Goal: Task Accomplishment & Management: Complete application form

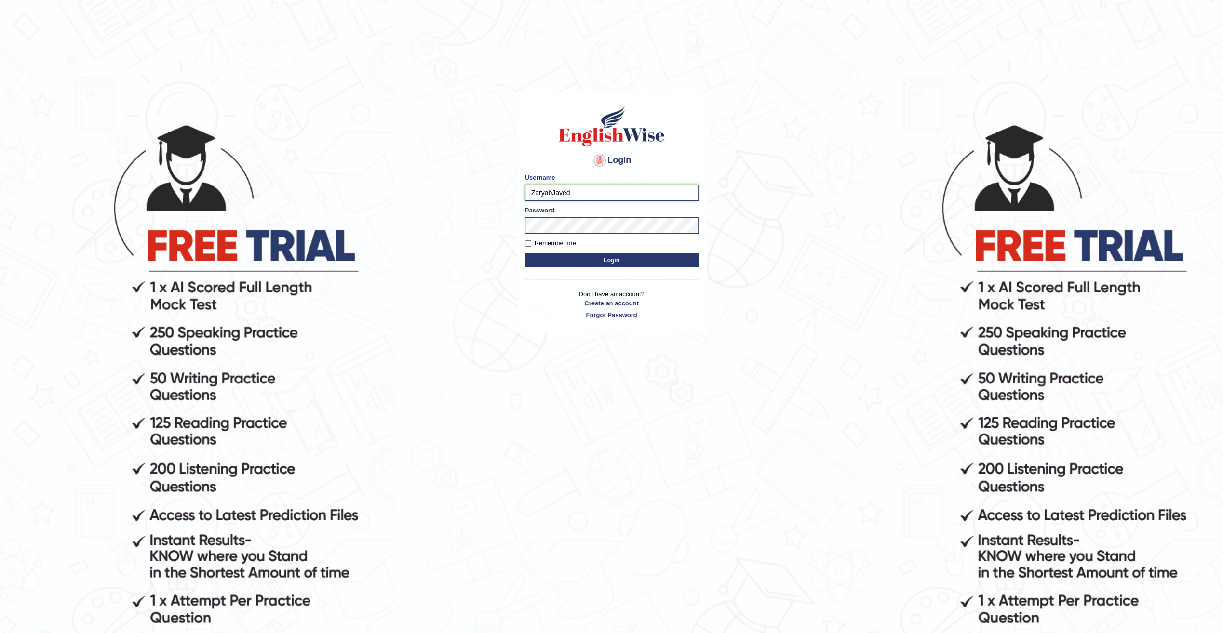
drag, startPoint x: 615, startPoint y: 196, endPoint x: 404, endPoint y: 191, distance: 210.7
click at [404, 191] on body "Login Please fix the following errors: Username ZaryabJaved Password Remember m…" at bounding box center [611, 377] width 1223 height 633
type input "Z"
type input "zaryab_chandio"
click at [525, 253] on button "Login" at bounding box center [612, 260] width 174 height 14
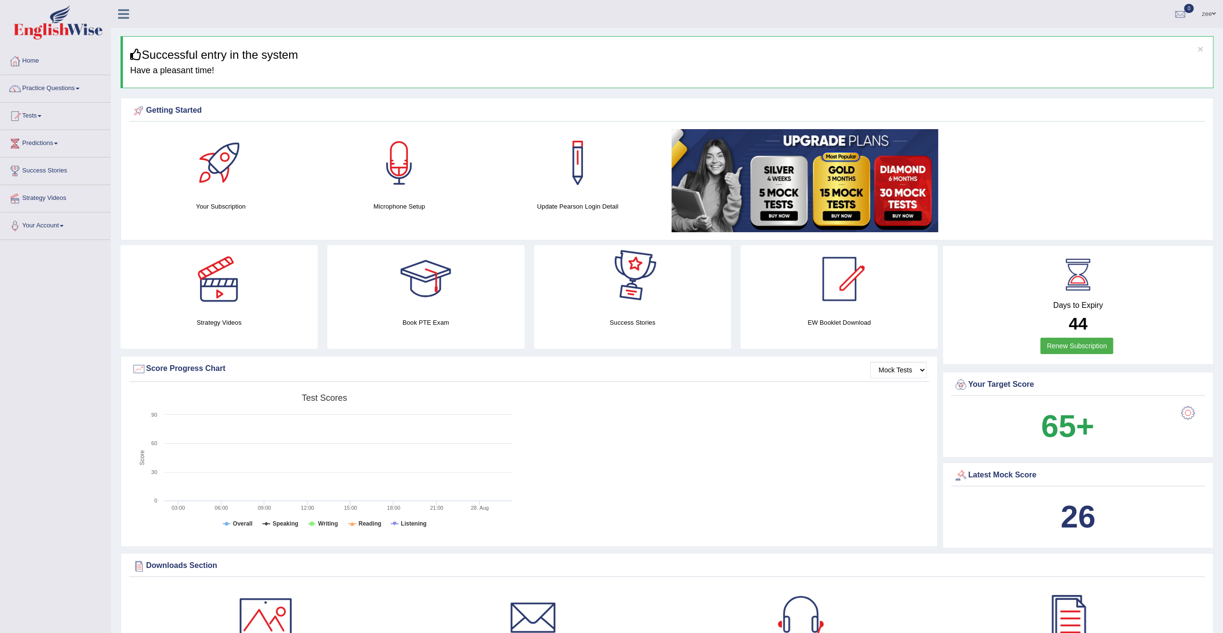
click at [408, 181] on div at bounding box center [398, 162] width 67 height 67
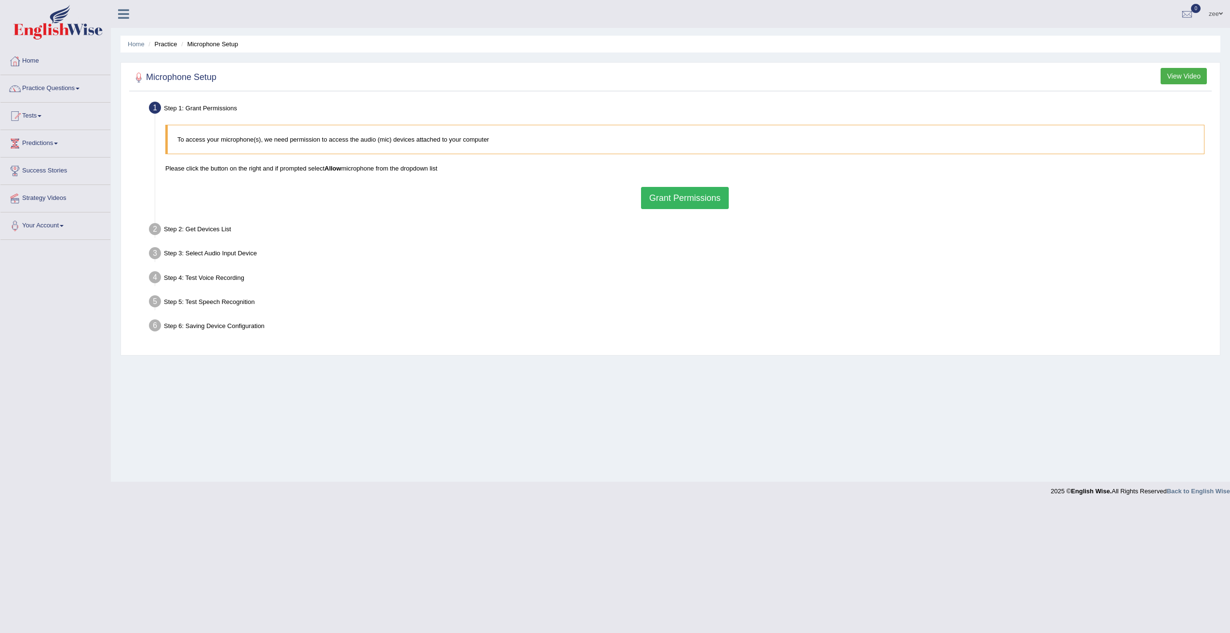
click at [688, 197] on button "Grant Permissions" at bounding box center [685, 198] width 88 height 22
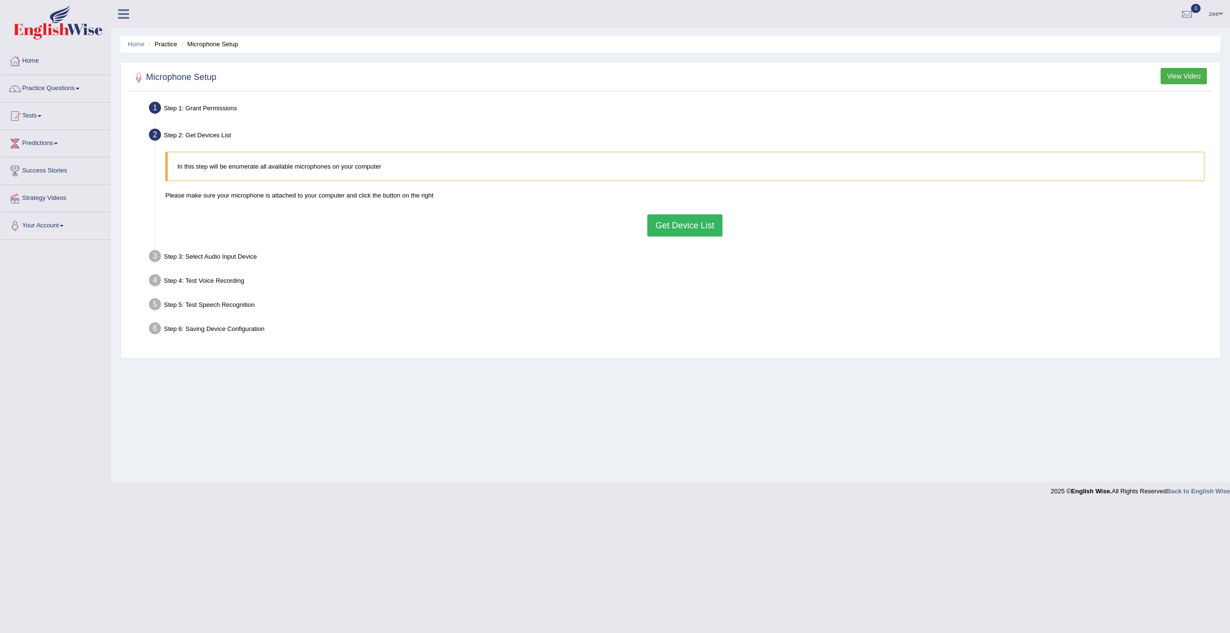
click at [690, 230] on button "Get Device List" at bounding box center [684, 225] width 75 height 22
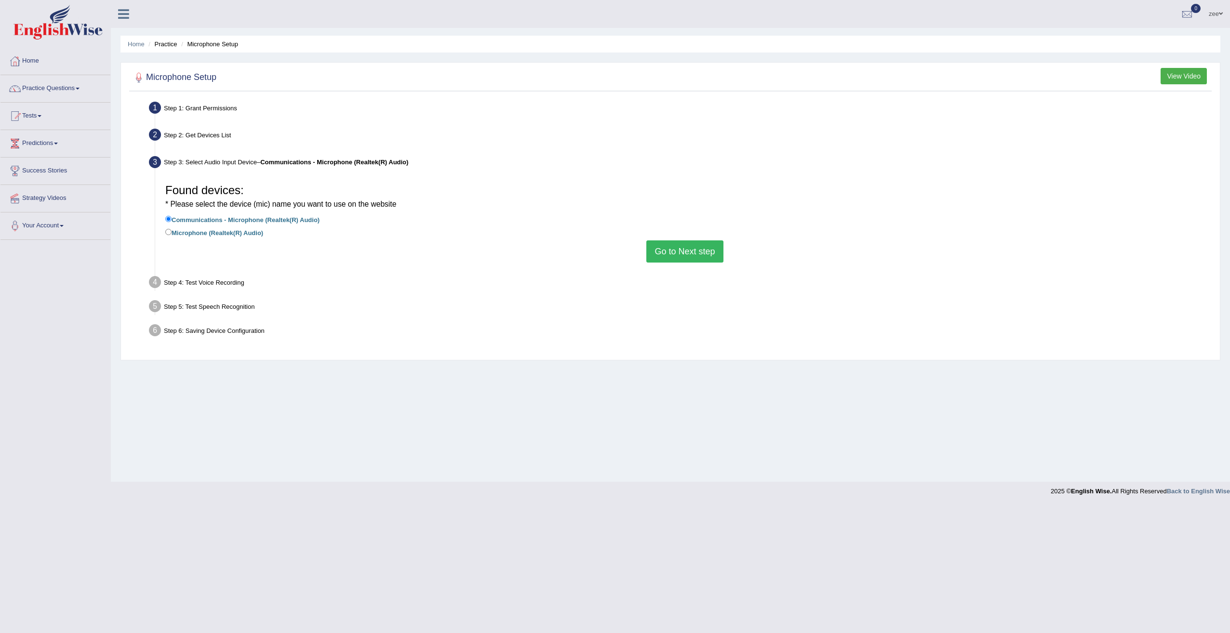
click at [682, 253] on button "Go to Next step" at bounding box center [684, 251] width 77 height 22
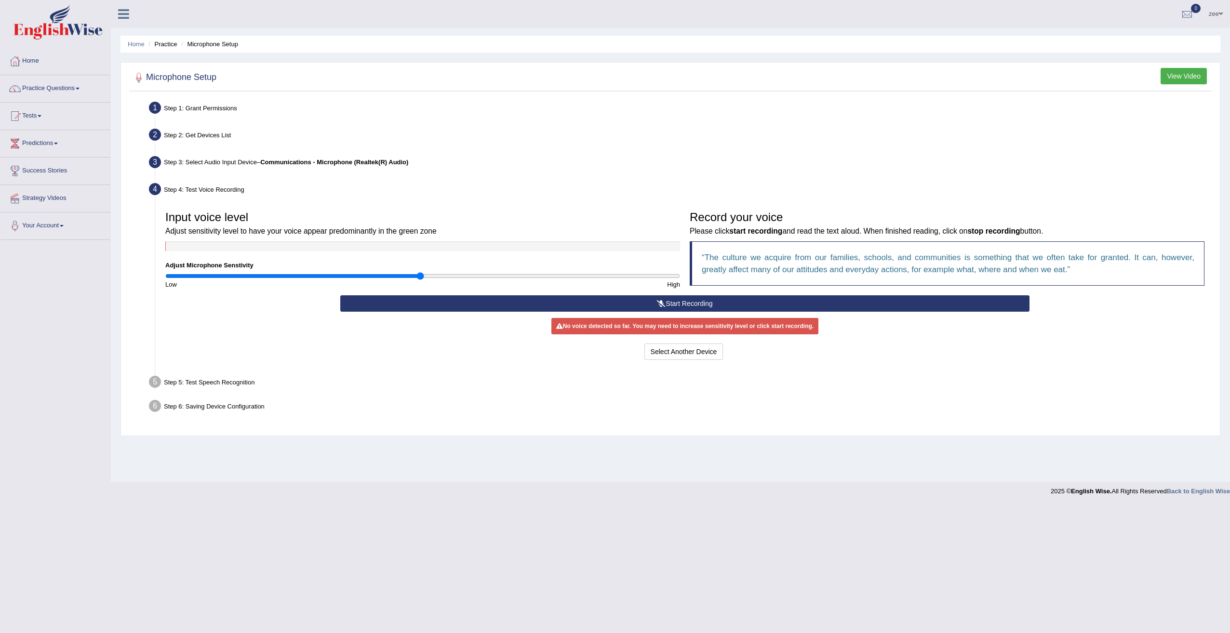
click at [589, 304] on button "Start Recording" at bounding box center [685, 303] width 690 height 16
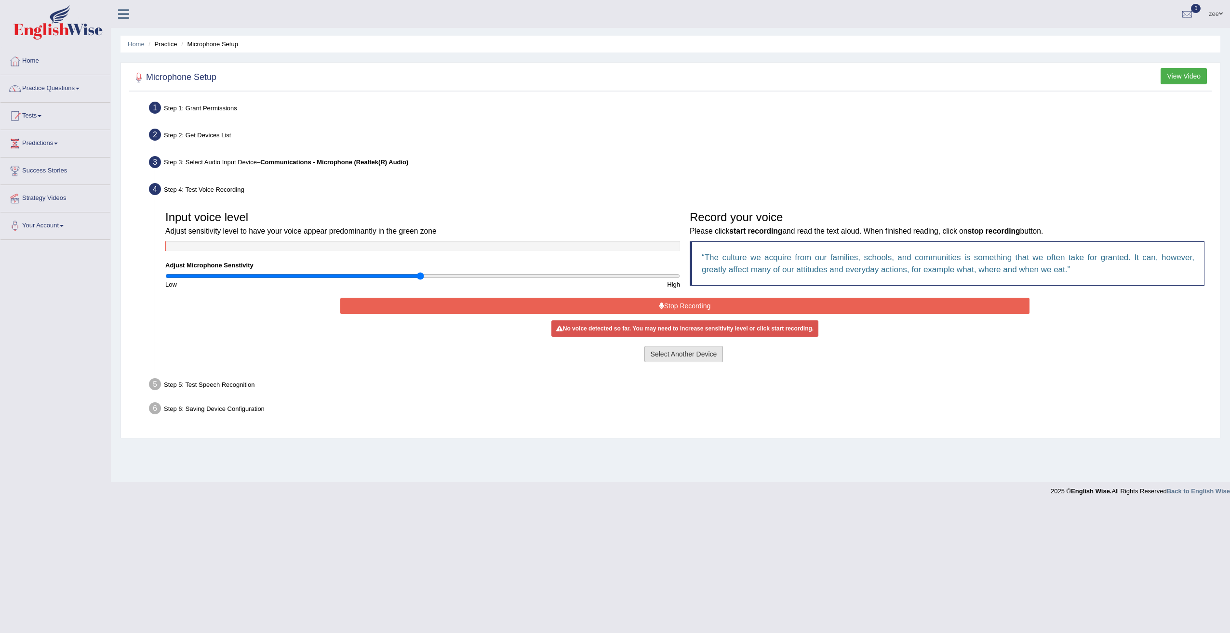
click at [698, 356] on button "Select Another Device" at bounding box center [683, 354] width 79 height 16
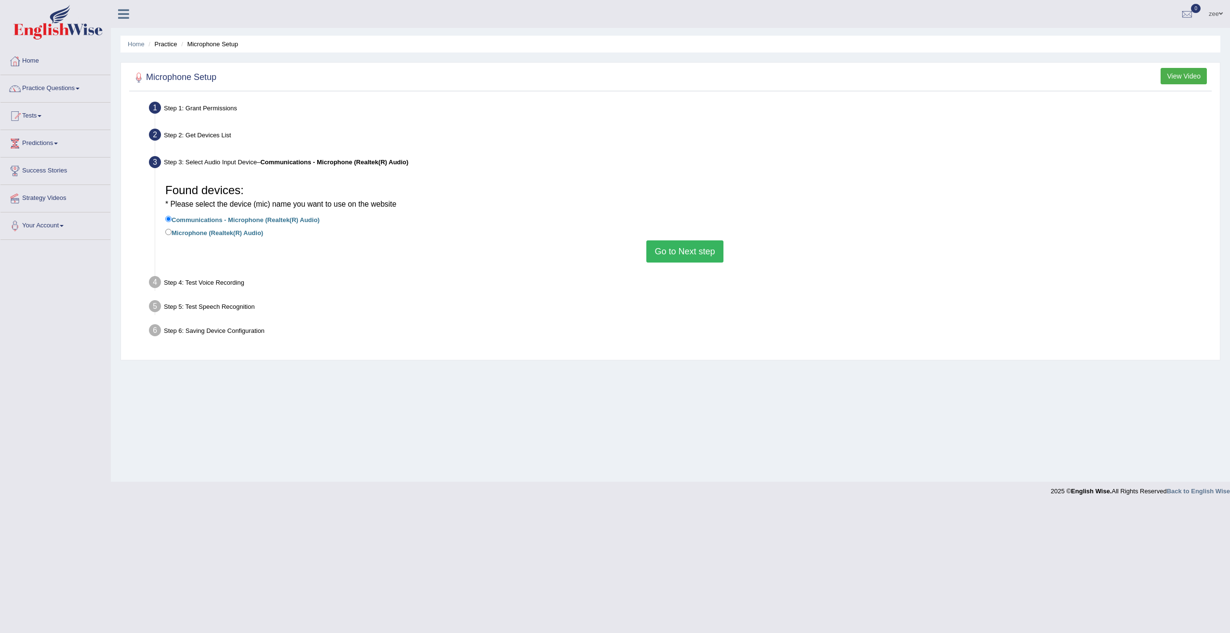
click at [236, 234] on label "Microphone (Realtek(R) Audio)" at bounding box center [214, 232] width 98 height 11
click at [172, 234] on input "Microphone (Realtek(R) Audio)" at bounding box center [168, 232] width 6 height 6
radio input "true"
click at [674, 252] on button "Go to Next step" at bounding box center [684, 251] width 77 height 22
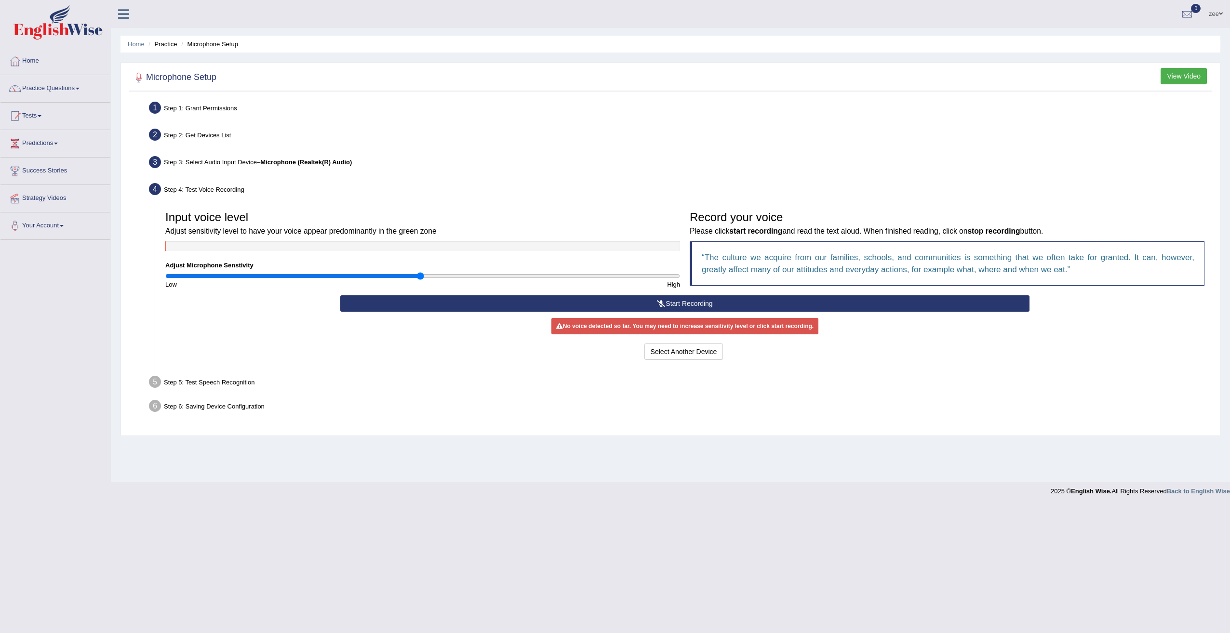
click at [704, 300] on button "Start Recording" at bounding box center [685, 303] width 690 height 16
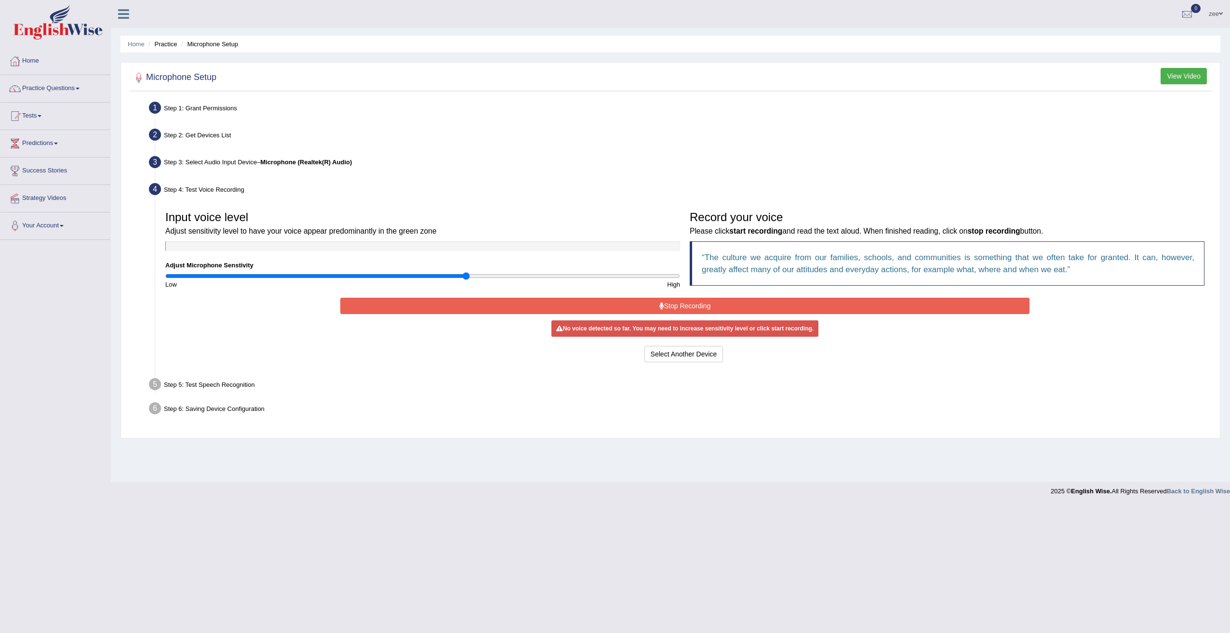
click at [464, 278] on input "range" at bounding box center [422, 276] width 515 height 8
drag, startPoint x: 464, startPoint y: 278, endPoint x: 728, endPoint y: 287, distance: 264.7
click at [680, 280] on input "range" at bounding box center [422, 276] width 515 height 8
drag, startPoint x: 673, startPoint y: 278, endPoint x: 431, endPoint y: 280, distance: 241.9
type input "0.88"
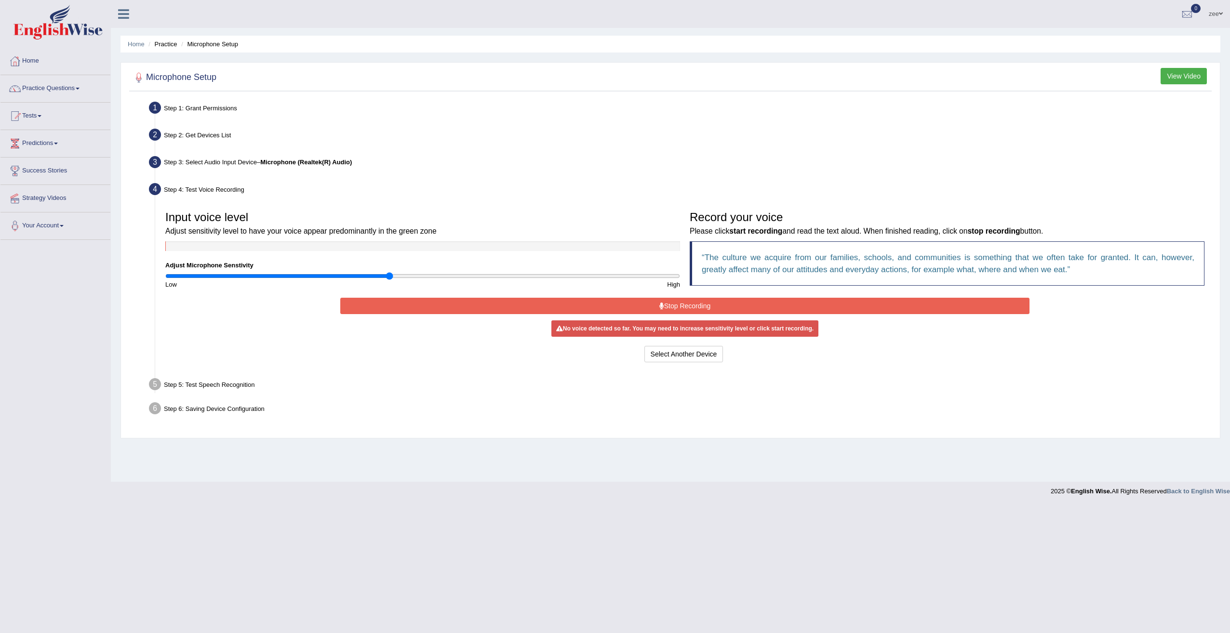
click at [389, 272] on input "range" at bounding box center [422, 276] width 515 height 8
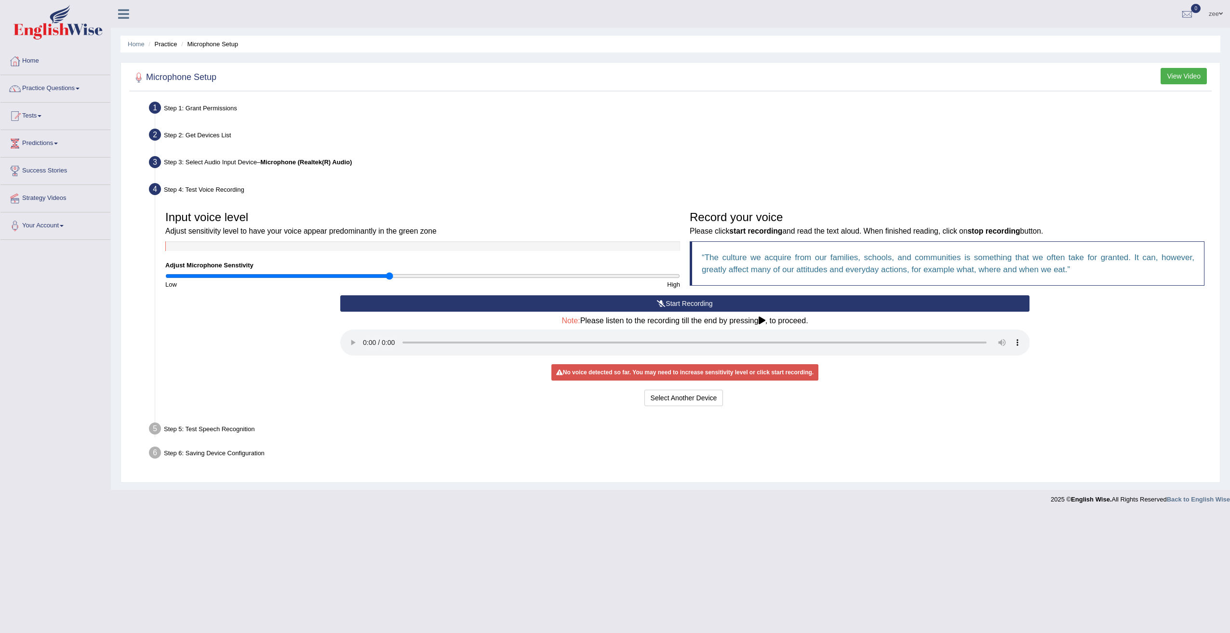
click at [647, 310] on button "Start Recording" at bounding box center [685, 303] width 690 height 16
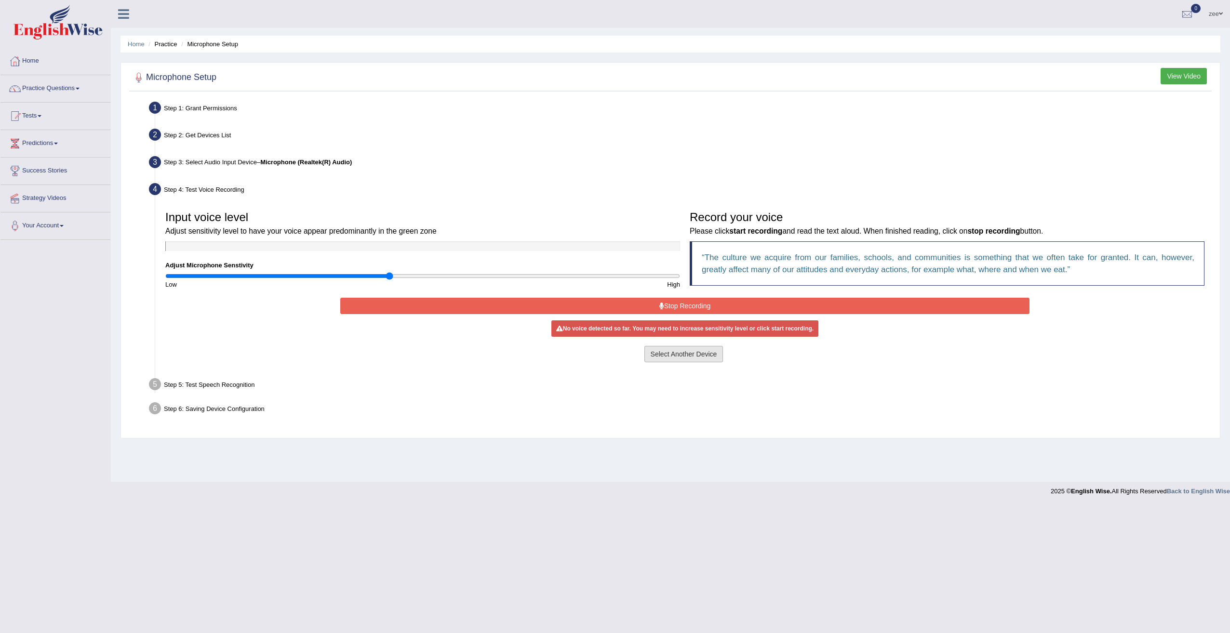
click at [676, 353] on button "Select Another Device" at bounding box center [683, 354] width 79 height 16
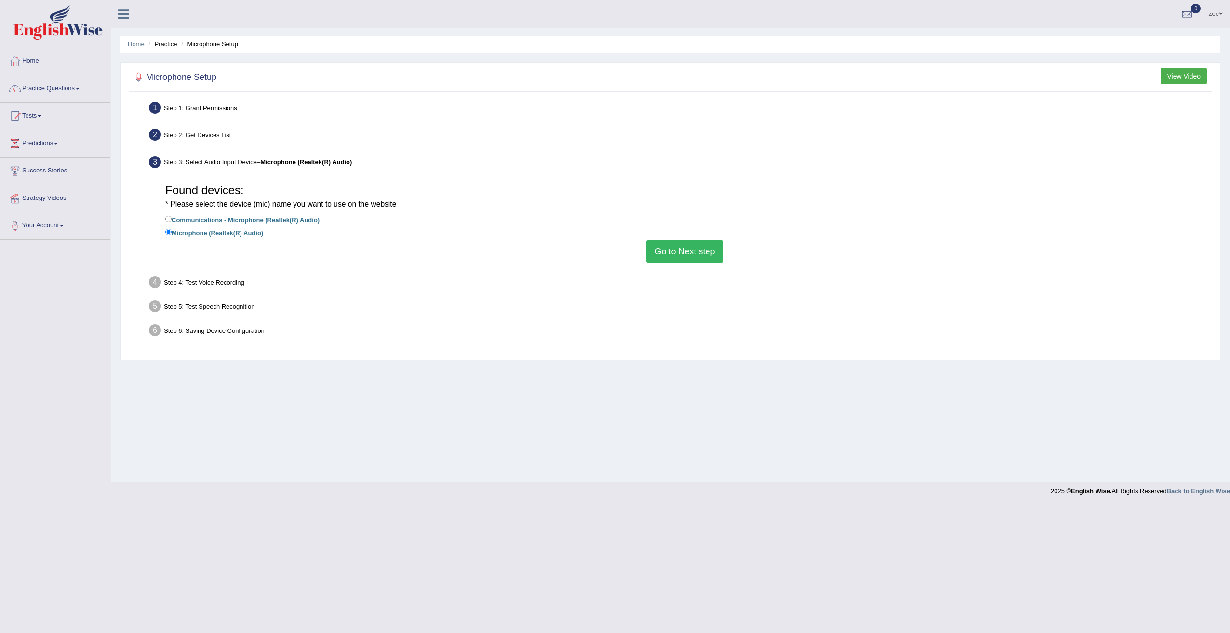
click at [205, 220] on label "Communications - Microphone (Realtek(R) Audio)" at bounding box center [242, 219] width 154 height 11
click at [172, 220] on input "Communications - Microphone (Realtek(R) Audio)" at bounding box center [168, 219] width 6 height 6
radio input "true"
click at [714, 262] on button "Go to Next step" at bounding box center [684, 251] width 77 height 22
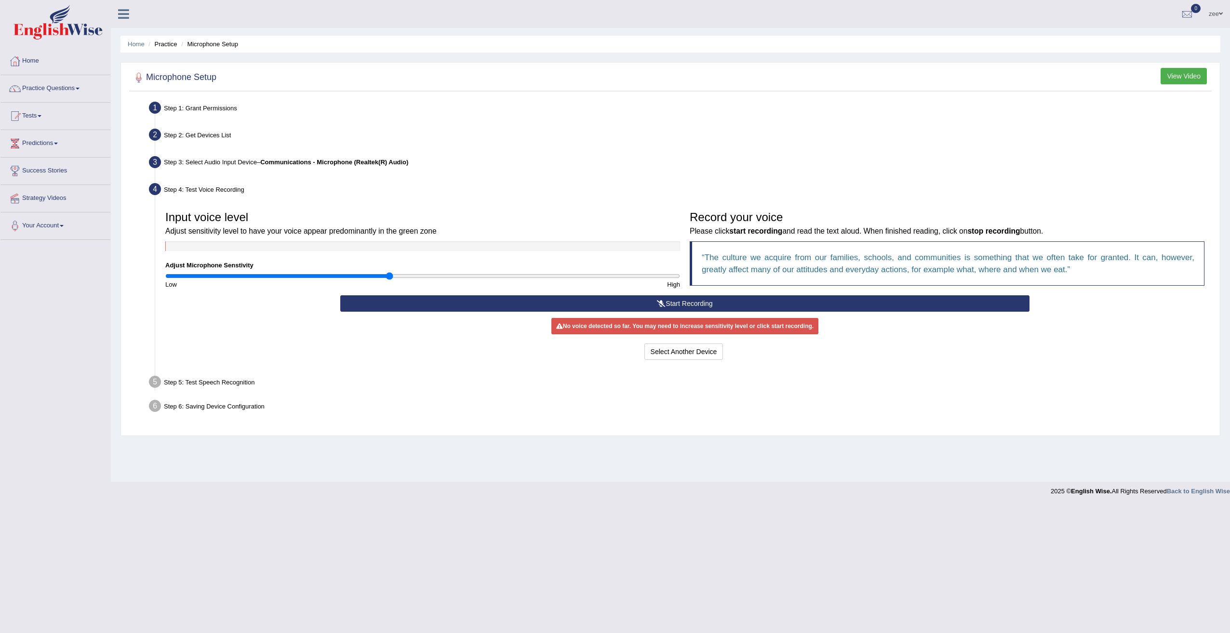
click at [711, 295] on button "Start Recording" at bounding box center [685, 303] width 690 height 16
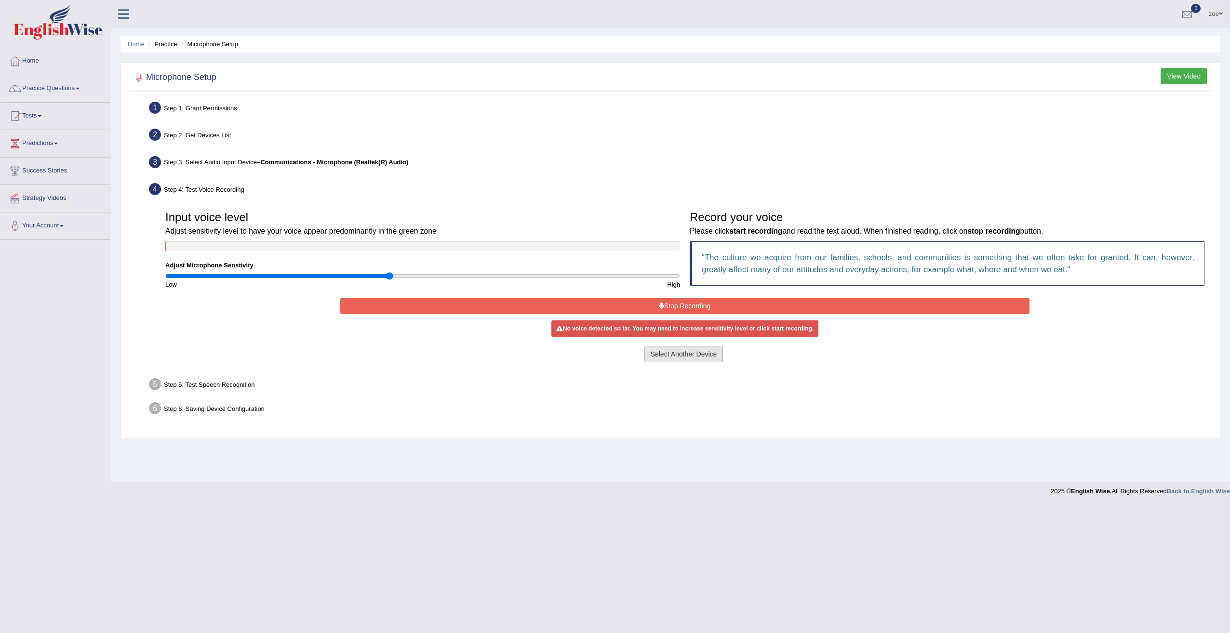
click at [699, 350] on button "Select Another Device" at bounding box center [683, 354] width 79 height 16
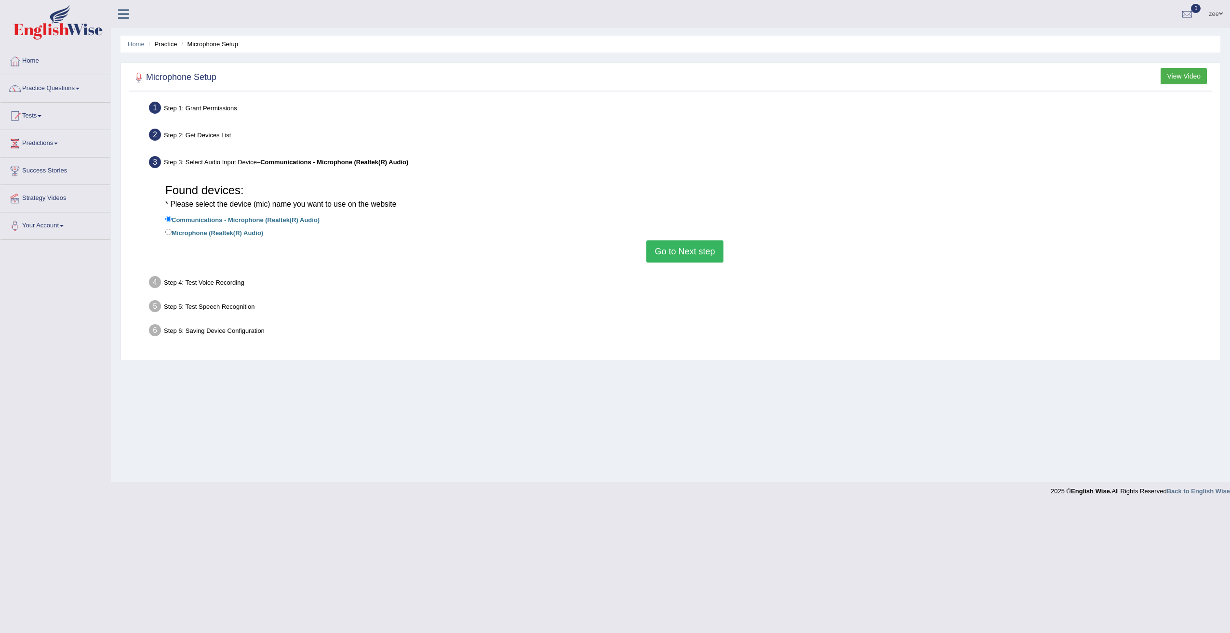
click at [245, 241] on div "Found devices: * Please select the device (mic) name you want to use on the web…" at bounding box center [684, 220] width 1049 height 93
click at [253, 235] on label "Microphone (Realtek(R) Audio)" at bounding box center [214, 232] width 98 height 11
click at [172, 235] on input "Microphone (Realtek(R) Audio)" at bounding box center [168, 232] width 6 height 6
radio input "true"
click at [686, 260] on button "Go to Next step" at bounding box center [684, 251] width 77 height 22
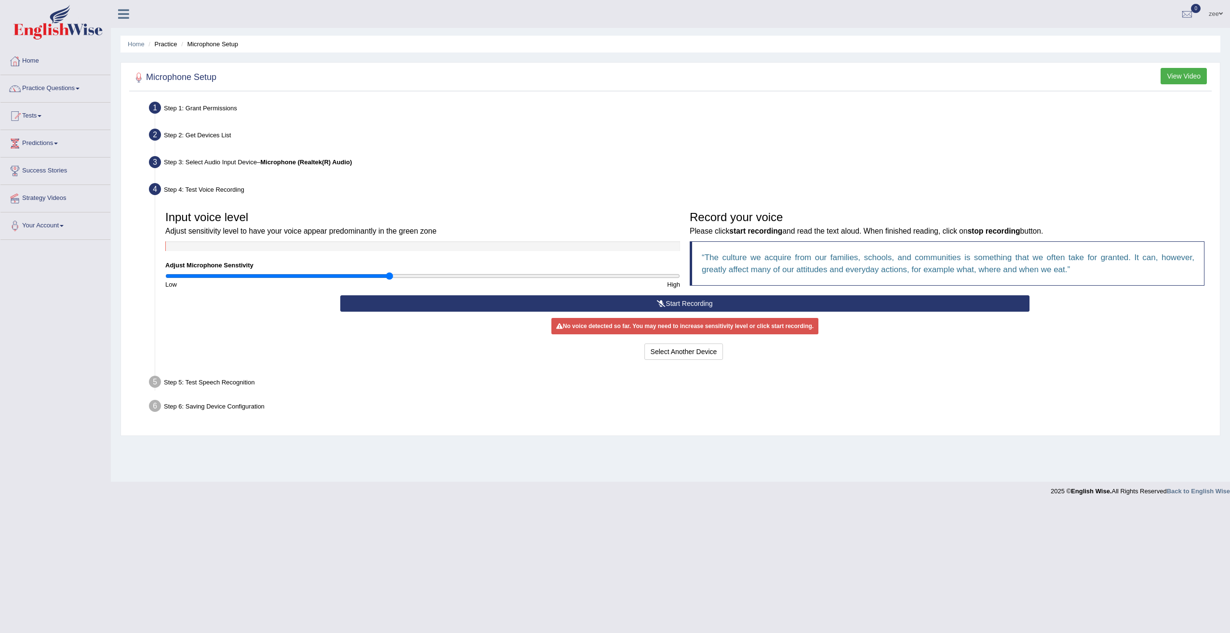
click at [793, 308] on button "Start Recording" at bounding box center [685, 303] width 690 height 16
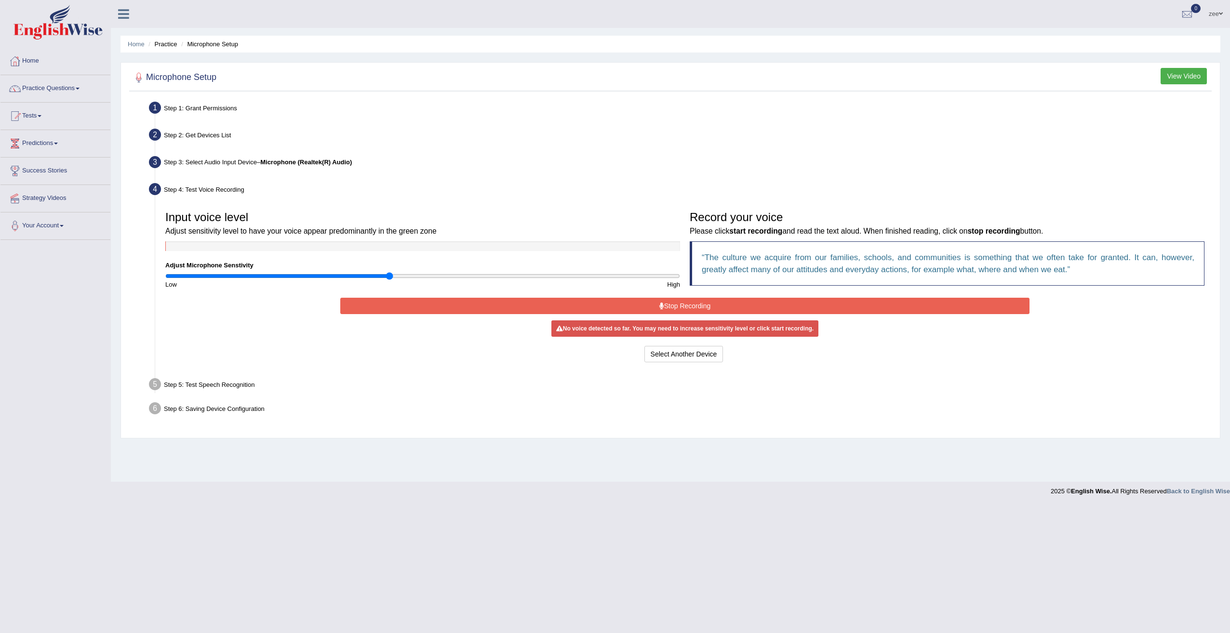
click at [793, 303] on button "Stop Recording" at bounding box center [685, 306] width 690 height 16
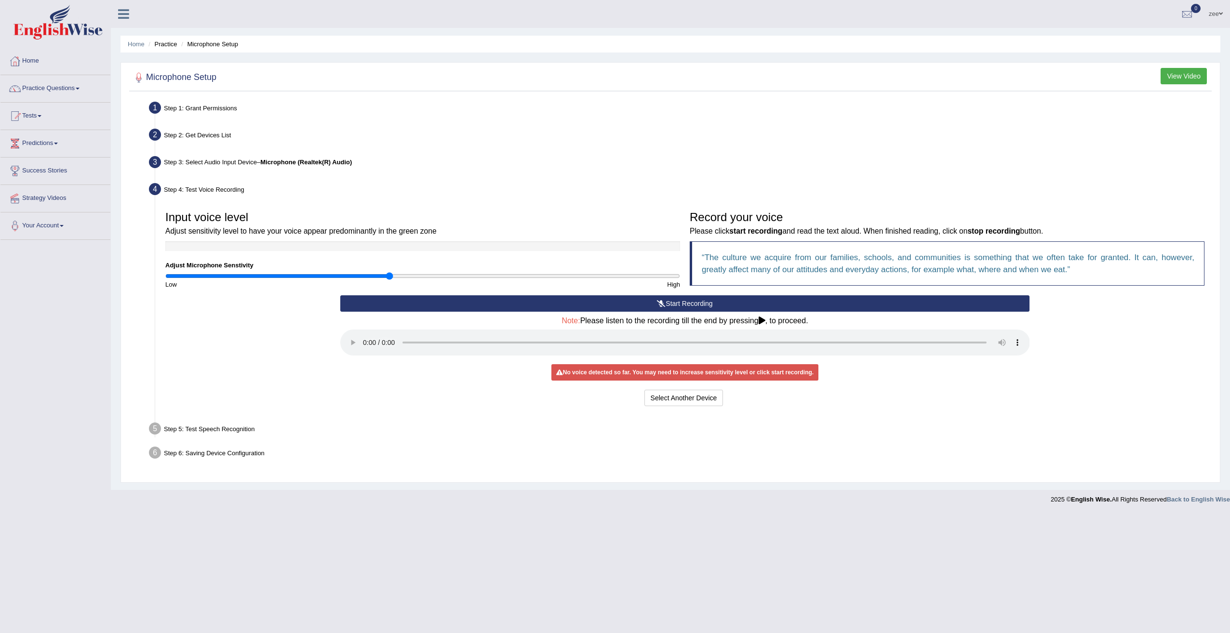
click at [839, 296] on button "Start Recording" at bounding box center [685, 303] width 690 height 16
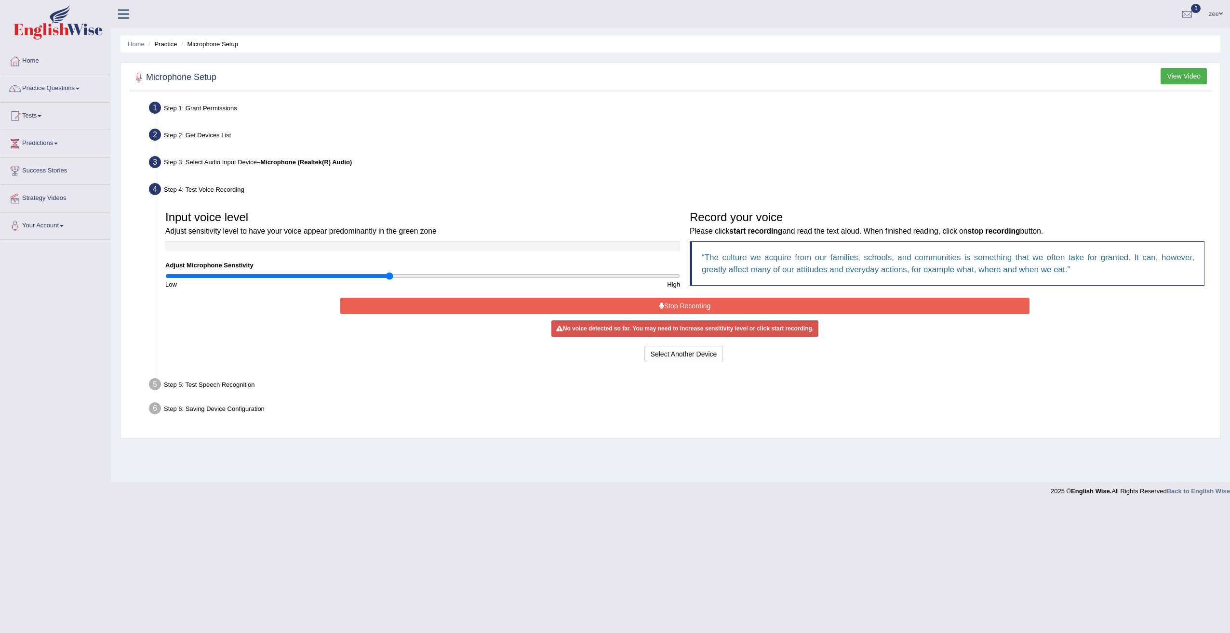
click at [841, 313] on button "Stop Recording" at bounding box center [685, 306] width 690 height 16
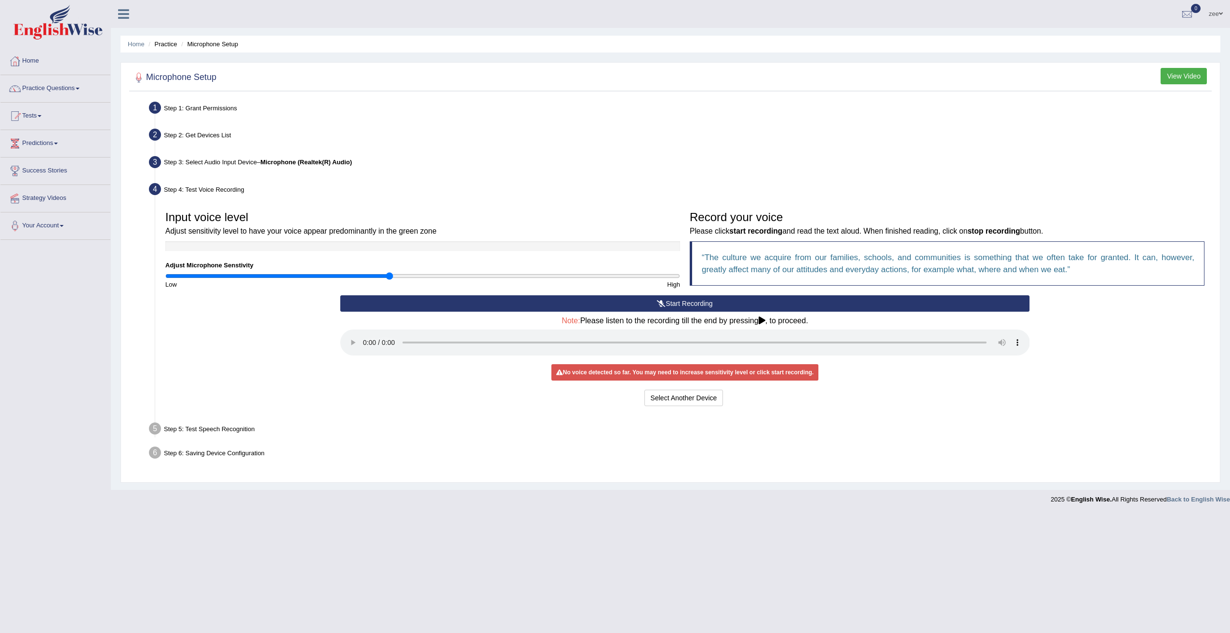
click at [855, 486] on div "Home Practice Microphone Setup You have already completed the setup earlier wit…" at bounding box center [670, 245] width 1119 height 490
click at [867, 306] on button "Start Recording" at bounding box center [685, 303] width 690 height 16
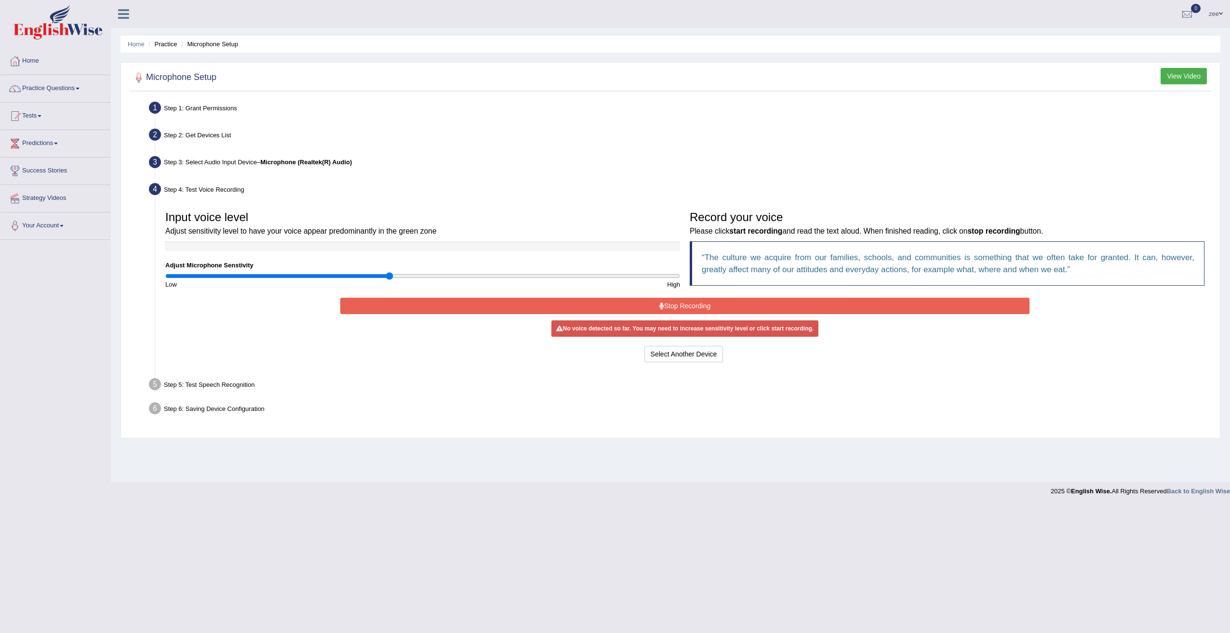
drag, startPoint x: 882, startPoint y: 301, endPoint x: 888, endPoint y: 306, distance: 7.5
click at [882, 302] on button "Stop Recording" at bounding box center [685, 306] width 690 height 16
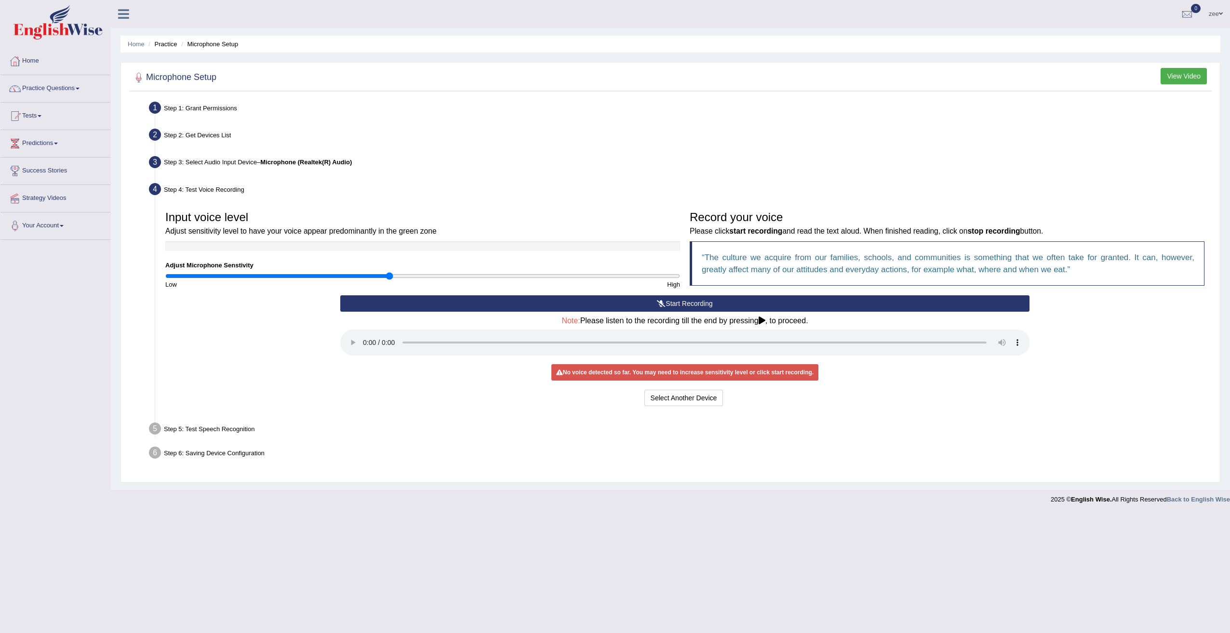
click at [819, 485] on div "Home Practice Microphone Setup You have already completed the setup earlier wit…" at bounding box center [670, 245] width 1119 height 490
click at [760, 298] on button "Start Recording" at bounding box center [685, 303] width 690 height 16
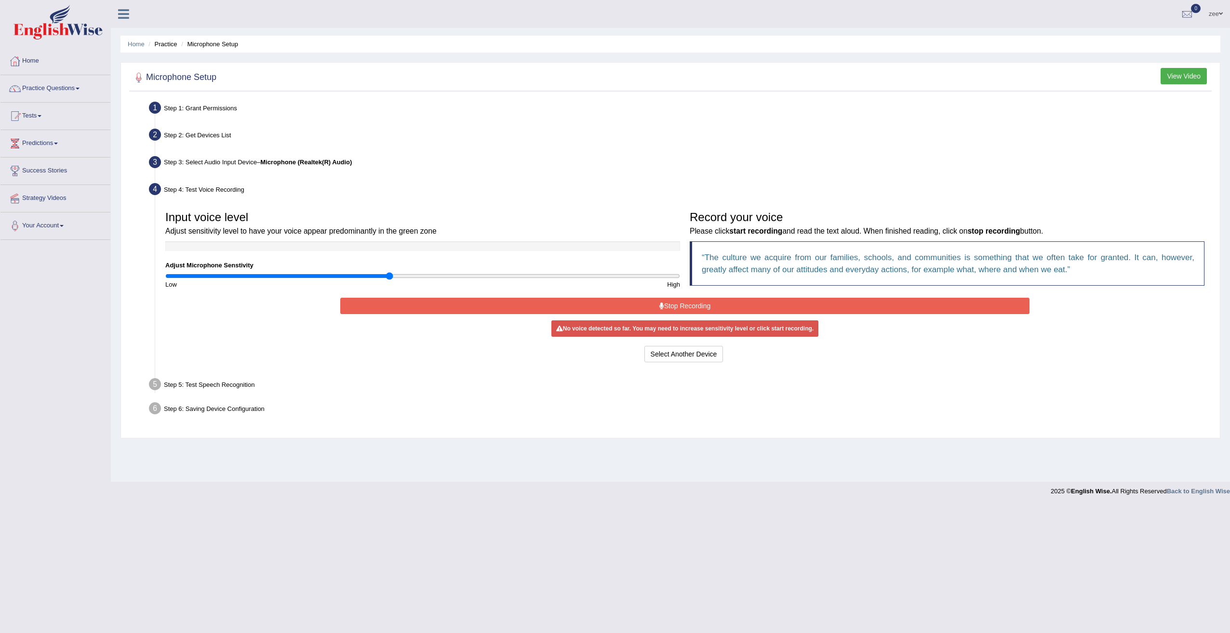
click at [750, 301] on button "Stop Recording" at bounding box center [685, 306] width 690 height 16
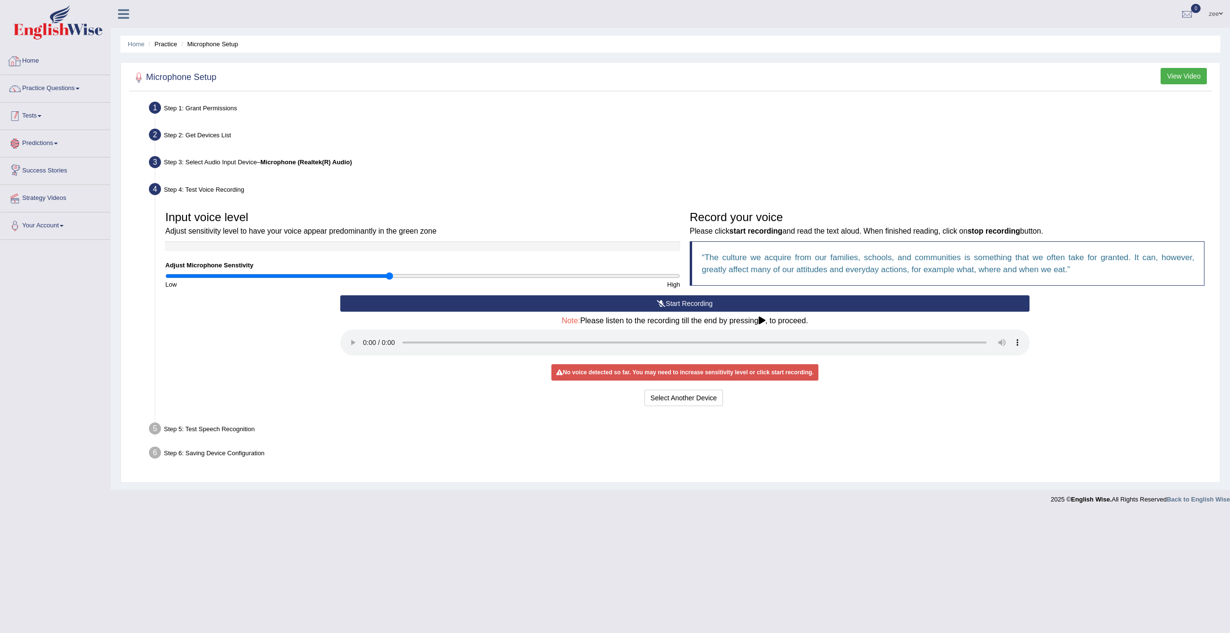
click at [41, 122] on link "Tests" at bounding box center [55, 115] width 110 height 24
click at [31, 67] on link "Home" at bounding box center [55, 60] width 110 height 24
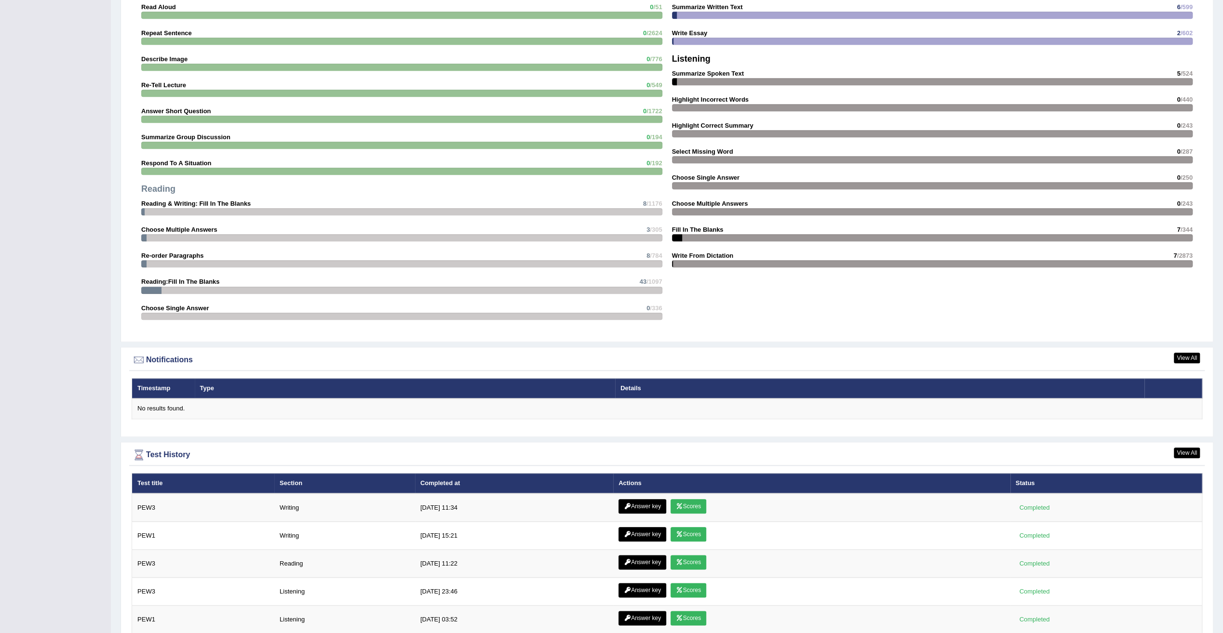
scroll to position [902, 0]
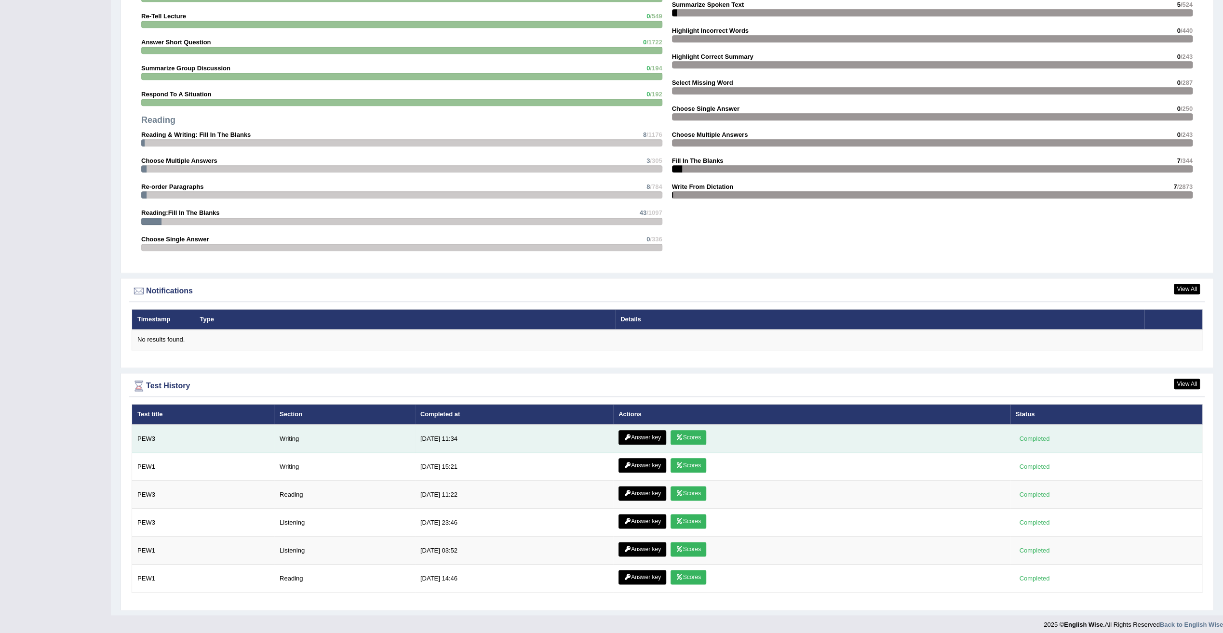
click at [649, 433] on link "Answer key" at bounding box center [642, 437] width 48 height 14
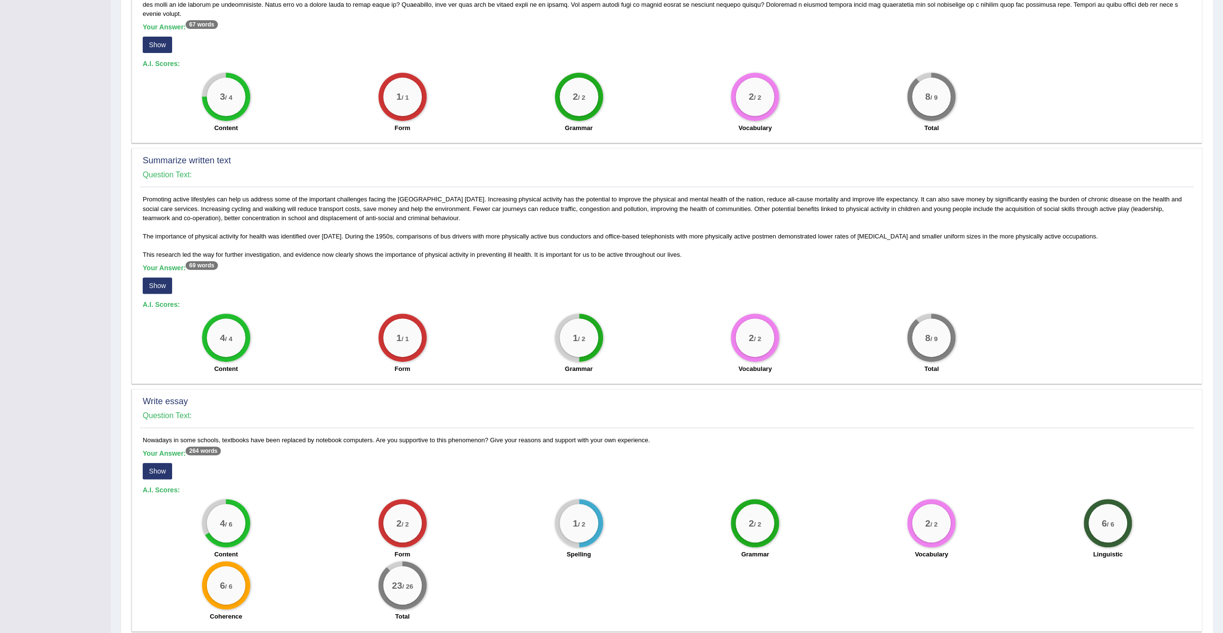
scroll to position [286, 0]
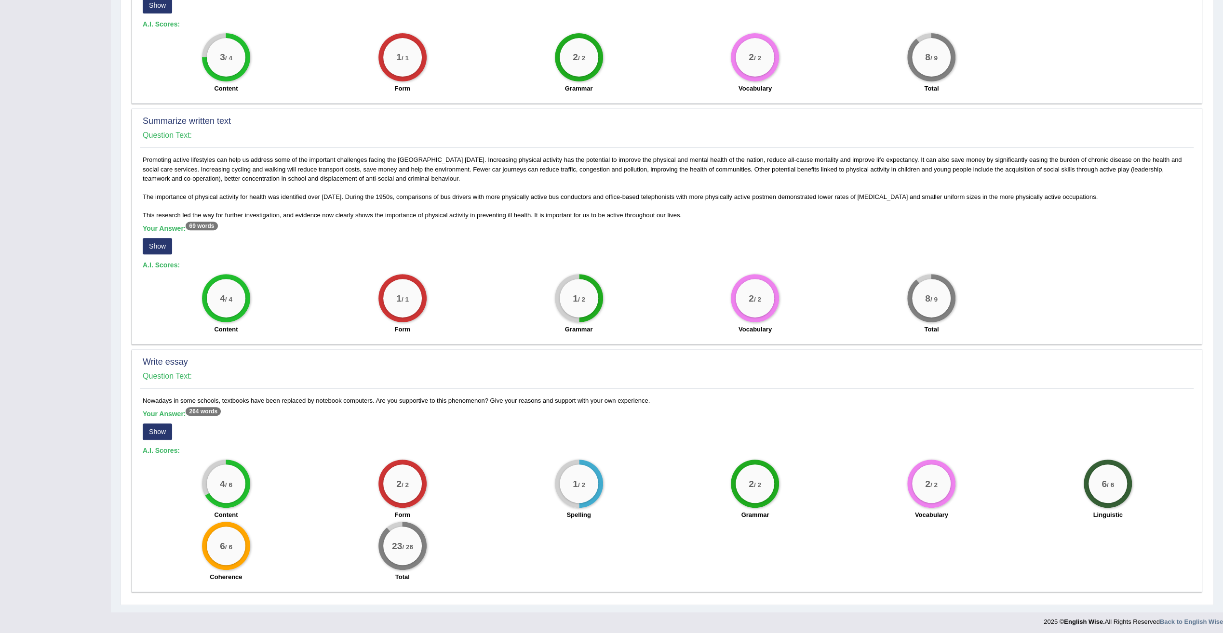
click at [161, 430] on button "Show" at bounding box center [157, 432] width 29 height 16
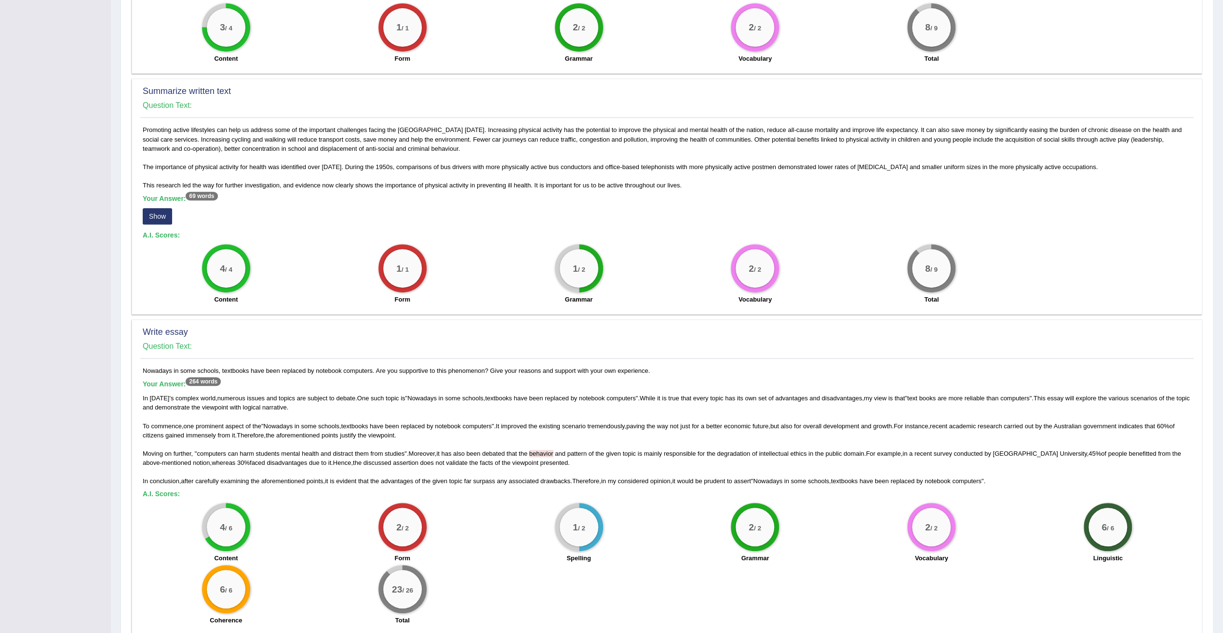
scroll to position [360, 0]
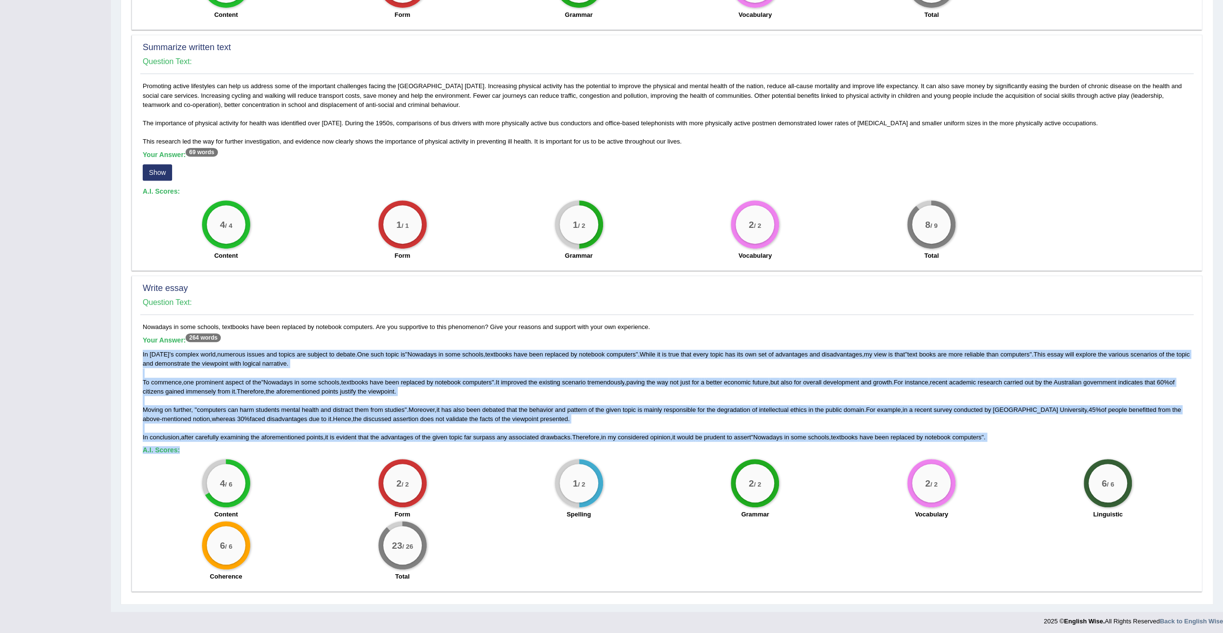
drag, startPoint x: 143, startPoint y: 351, endPoint x: 1163, endPoint y: 444, distance: 1024.6
click at [1163, 444] on div "Nowadays in some schools, textbooks have been replaced by notebook computers. A…" at bounding box center [666, 454] width 1053 height 264
copy div "In today ' s complex world , numerous issues and topics are subject to debate .…"
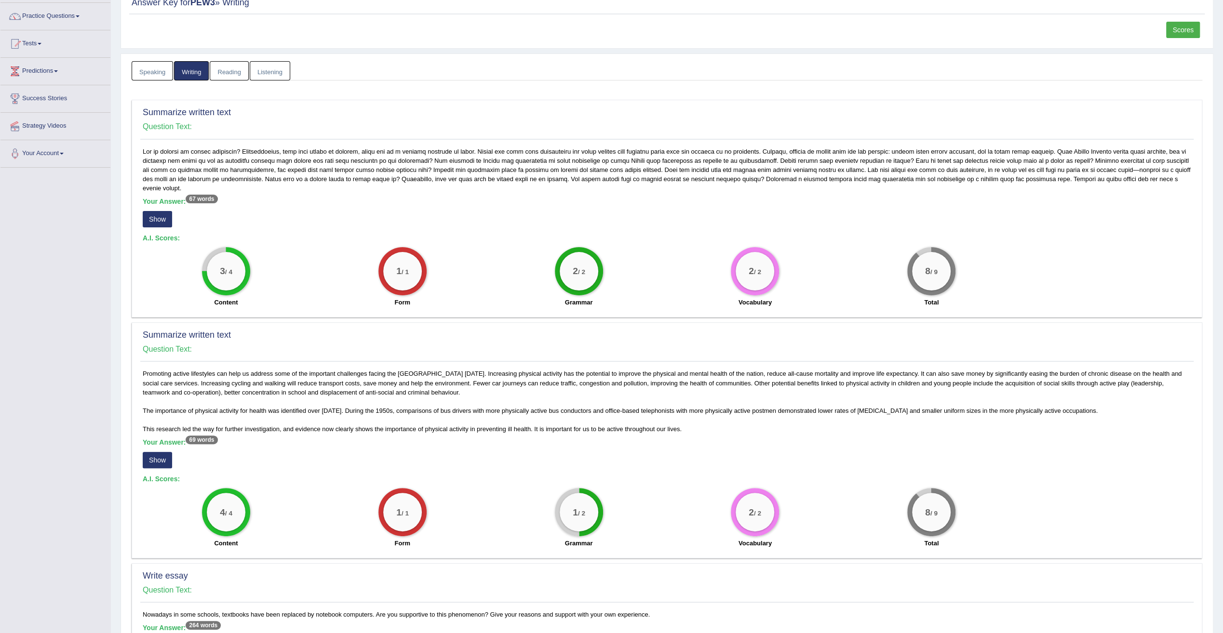
scroll to position [0, 0]
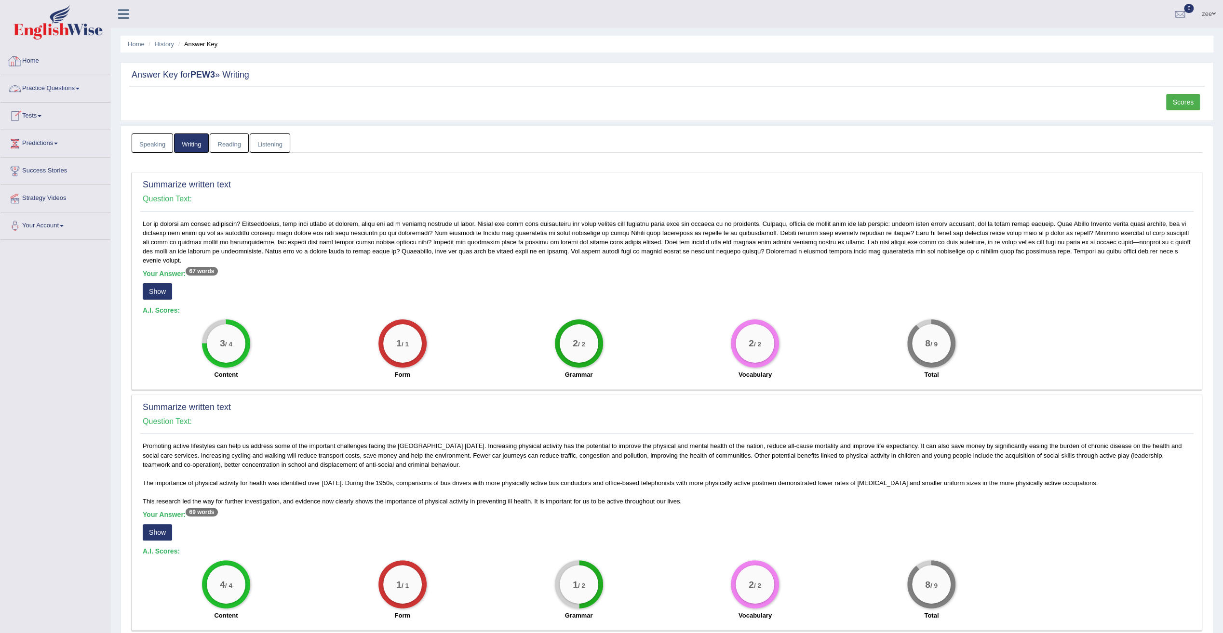
click at [34, 118] on link "Tests" at bounding box center [55, 115] width 110 height 24
click at [53, 90] on link "Practice Questions" at bounding box center [55, 87] width 110 height 24
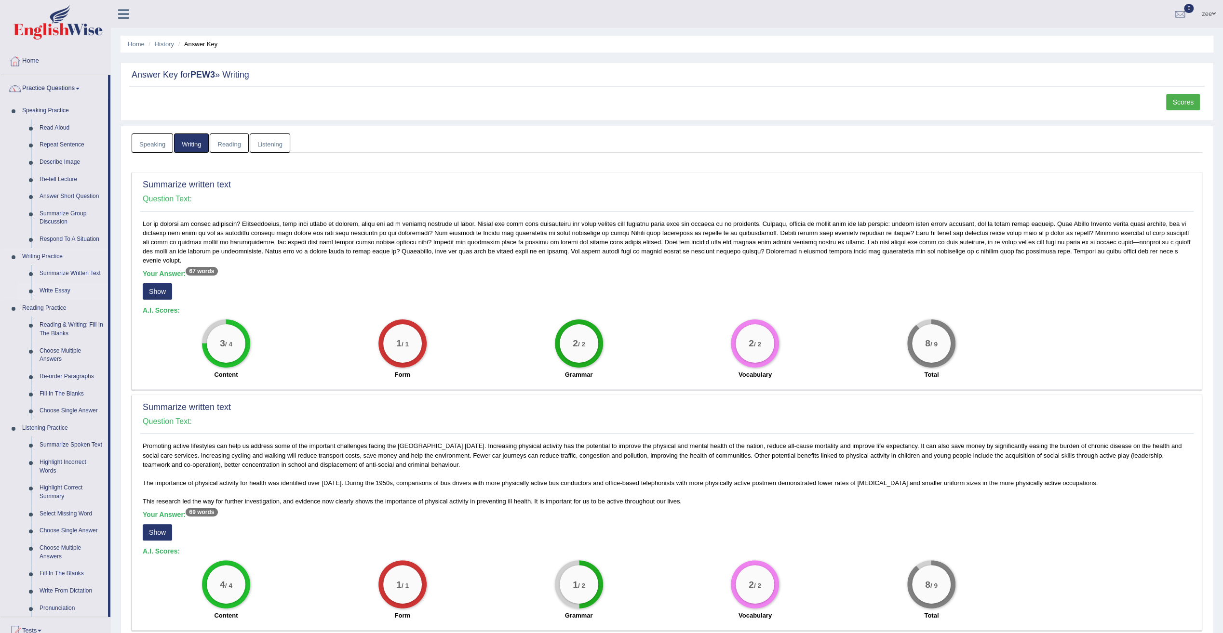
click at [65, 291] on link "Write Essay" at bounding box center [71, 290] width 73 height 17
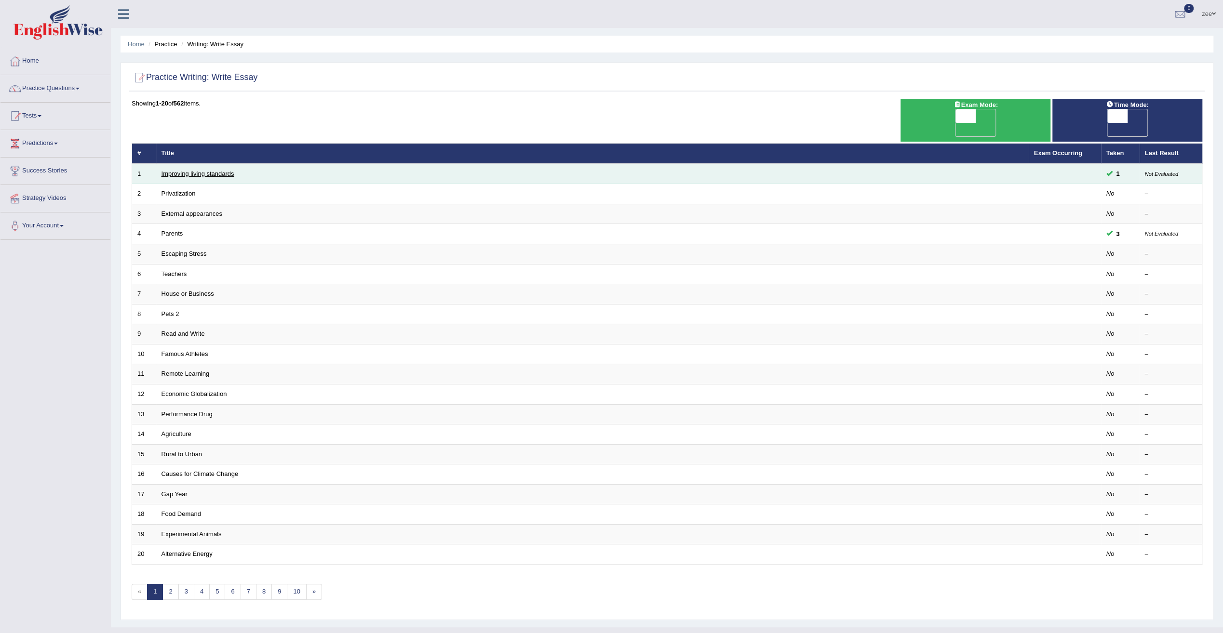
click at [197, 170] on link "Improving living standards" at bounding box center [197, 173] width 73 height 7
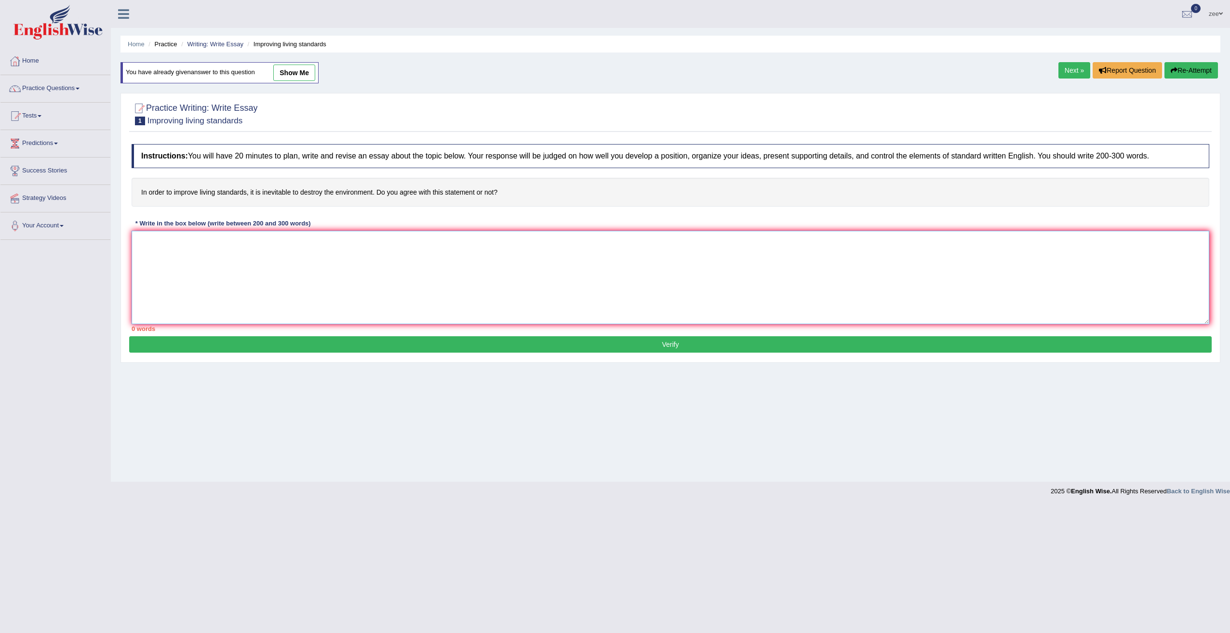
click at [249, 258] on textarea at bounding box center [671, 277] width 1078 height 93
paste textarea "In [DATE] complex world, numerous issues and topics are subject to debate. One …"
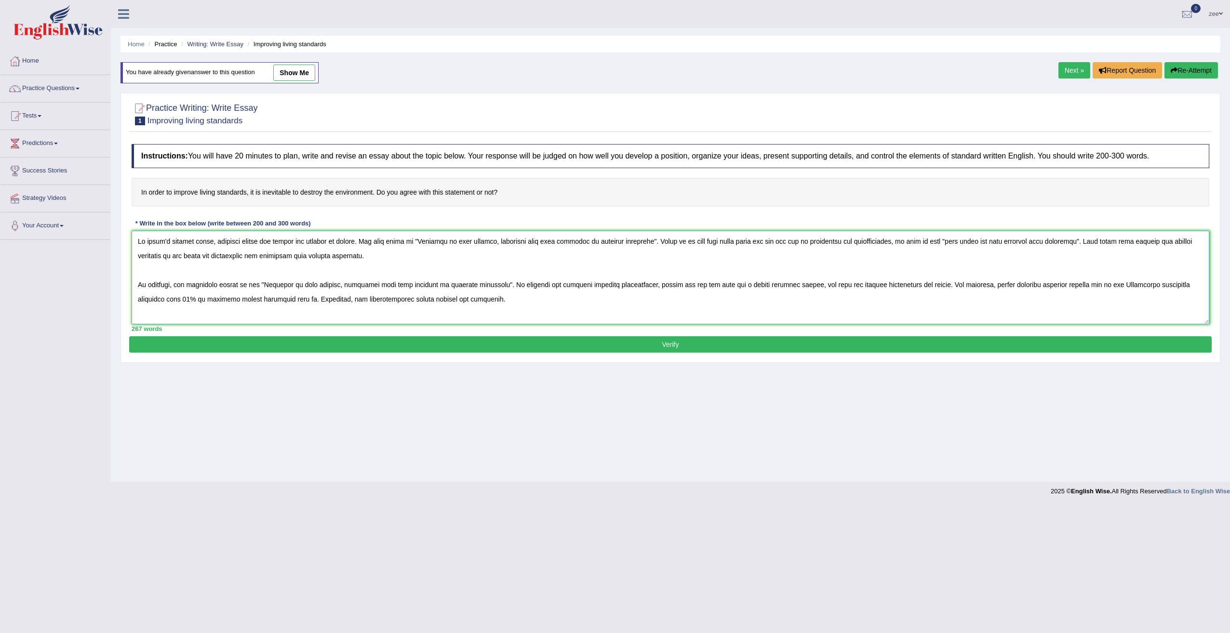
click at [287, 258] on textarea at bounding box center [671, 277] width 1078 height 93
click at [203, 263] on textarea at bounding box center [671, 277] width 1078 height 93
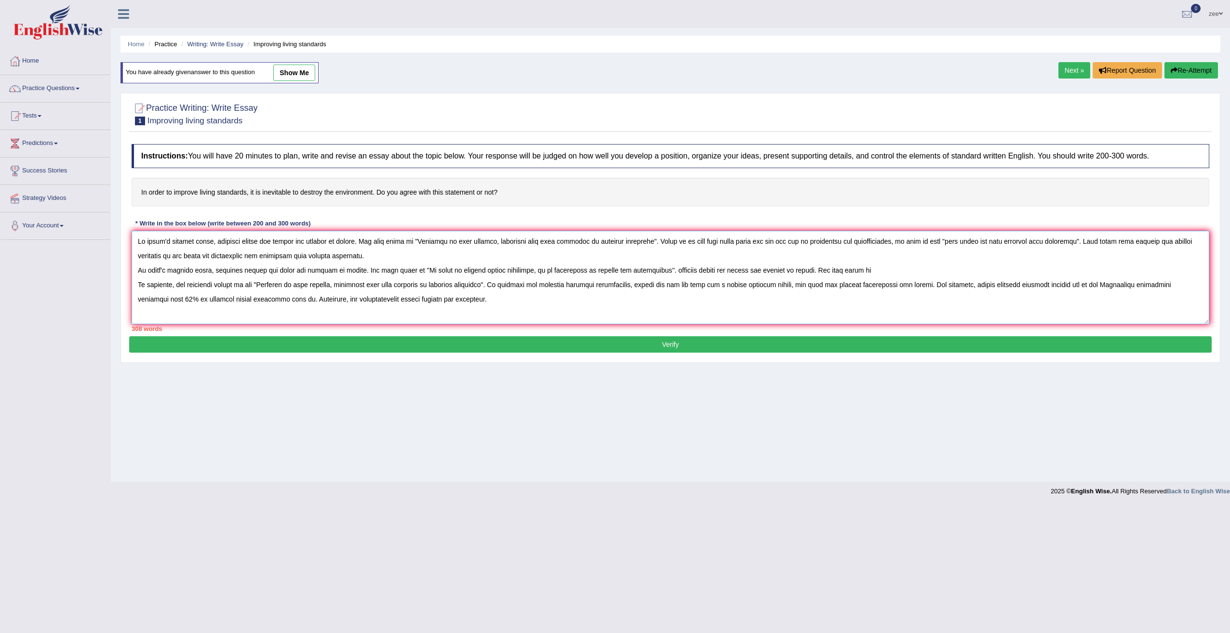
click at [739, 268] on textarea at bounding box center [671, 277] width 1078 height 93
drag, startPoint x: 672, startPoint y: 240, endPoint x: 15, endPoint y: 232, distance: 657.4
click at [15, 232] on div "Toggle navigation Home Practice Questions Speaking Practice Read Aloud Repeat S…" at bounding box center [615, 250] width 1230 height 501
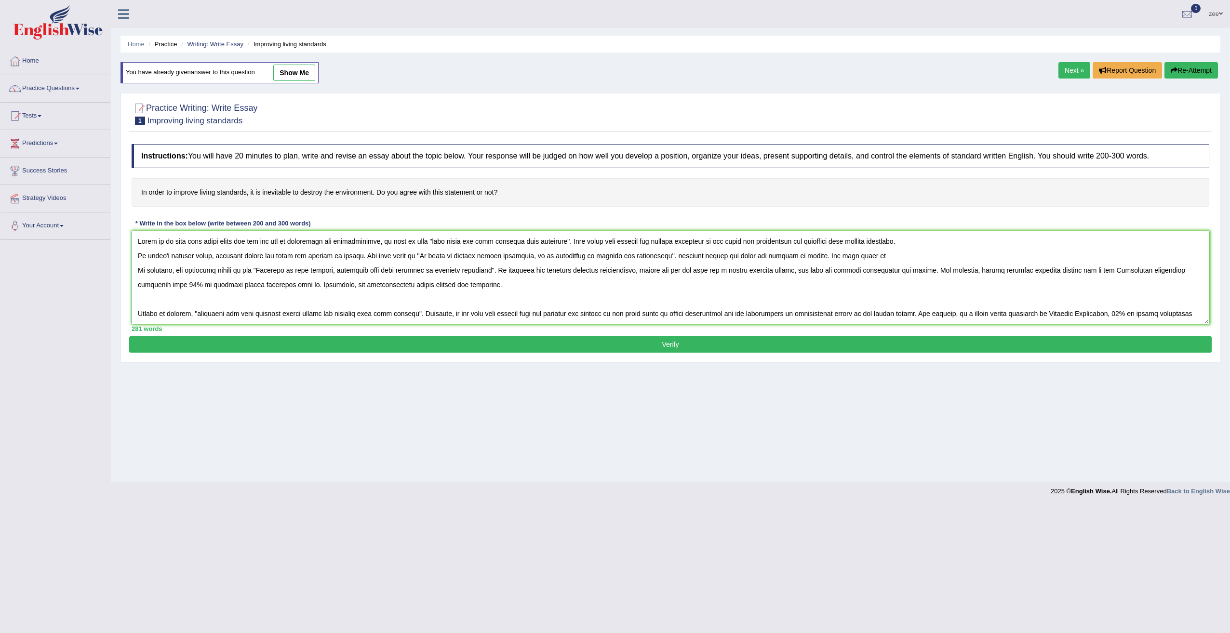
drag, startPoint x: 888, startPoint y: 249, endPoint x: 655, endPoint y: 259, distance: 232.5
click at [655, 259] on textarea at bounding box center [671, 277] width 1078 height 93
click at [802, 257] on textarea at bounding box center [671, 277] width 1078 height 93
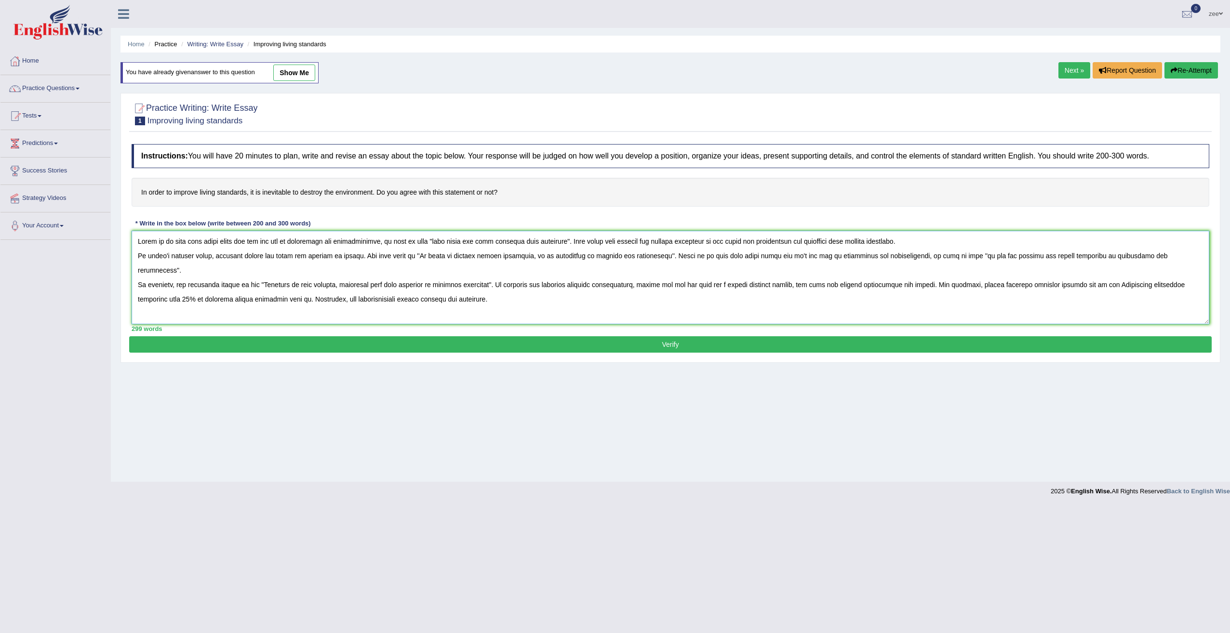
drag, startPoint x: 567, startPoint y: 237, endPoint x: 111, endPoint y: 232, distance: 455.5
click at [111, 232] on div "Home Practice Writing: Write Essay Improving living standards You have already …" at bounding box center [670, 241] width 1119 height 482
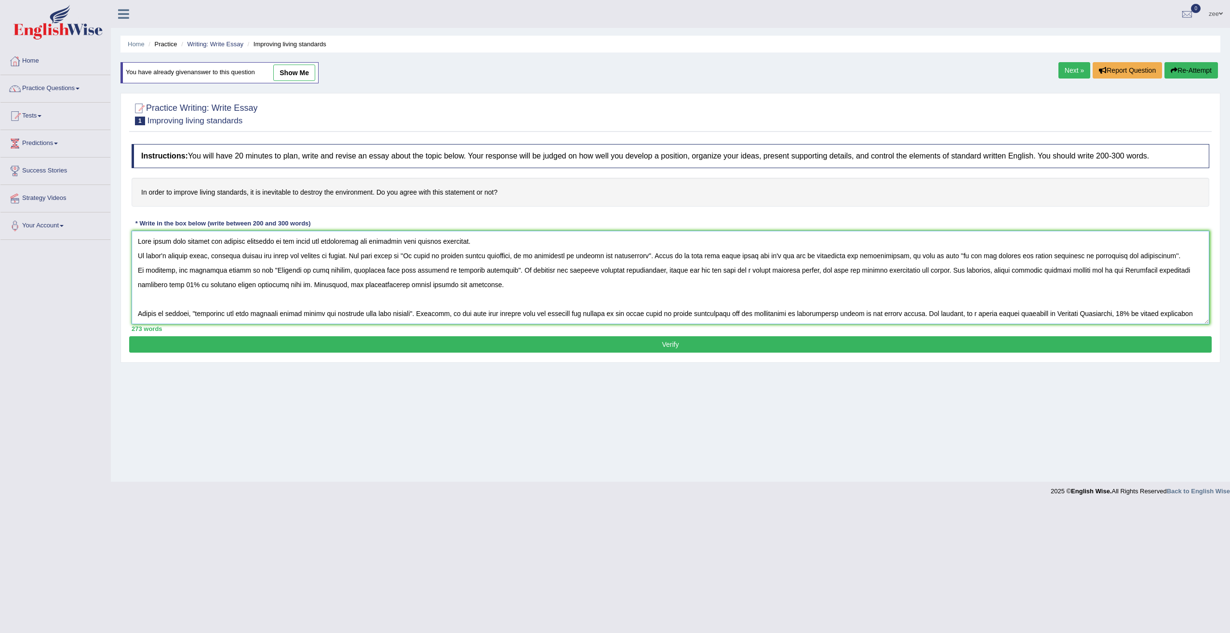
drag, startPoint x: 134, startPoint y: 235, endPoint x: 631, endPoint y: 229, distance: 496.9
click at [631, 229] on div "Instructions: You will have 20 minutes to plan, write and revise an essay about…" at bounding box center [670, 237] width 1082 height 197
click at [1173, 254] on textarea at bounding box center [671, 277] width 1078 height 93
paste textarea "This essay will explore the various scenarios of the topic and demonstrate the …"
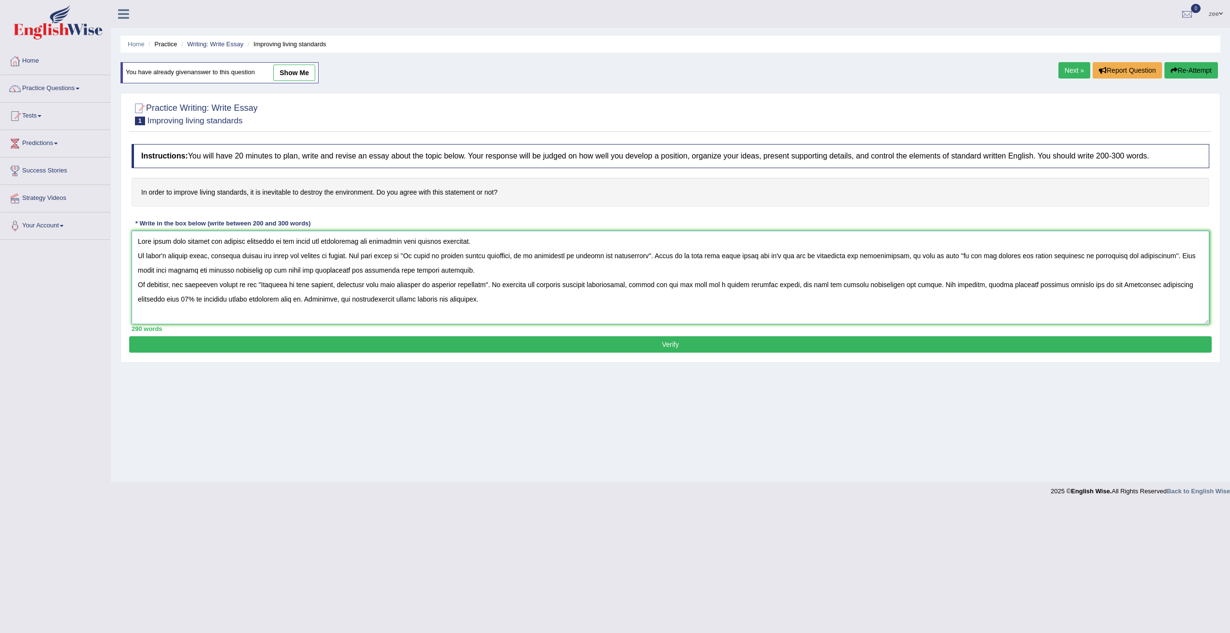
drag, startPoint x: 454, startPoint y: 234, endPoint x: -2, endPoint y: 235, distance: 455.9
click at [0, 235] on html "Toggle navigation Home Practice Questions Speaking Practice Read Aloud Repeat S…" at bounding box center [615, 316] width 1230 height 633
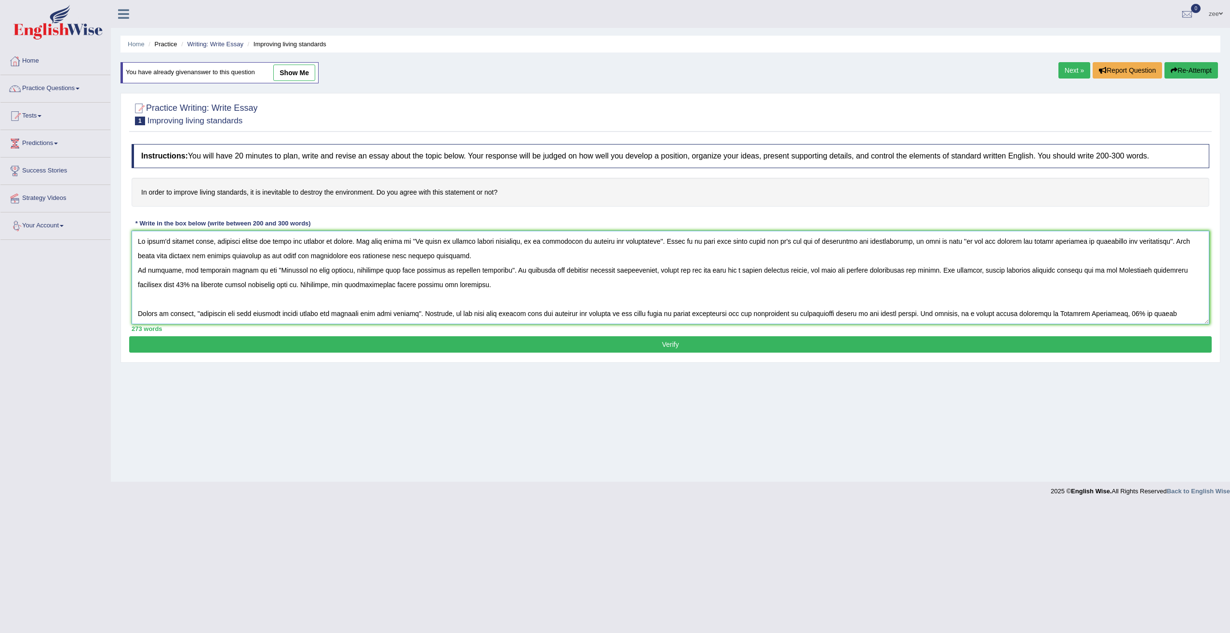
click at [136, 251] on textarea at bounding box center [671, 277] width 1078 height 93
click at [136, 272] on textarea at bounding box center [671, 277] width 1078 height 93
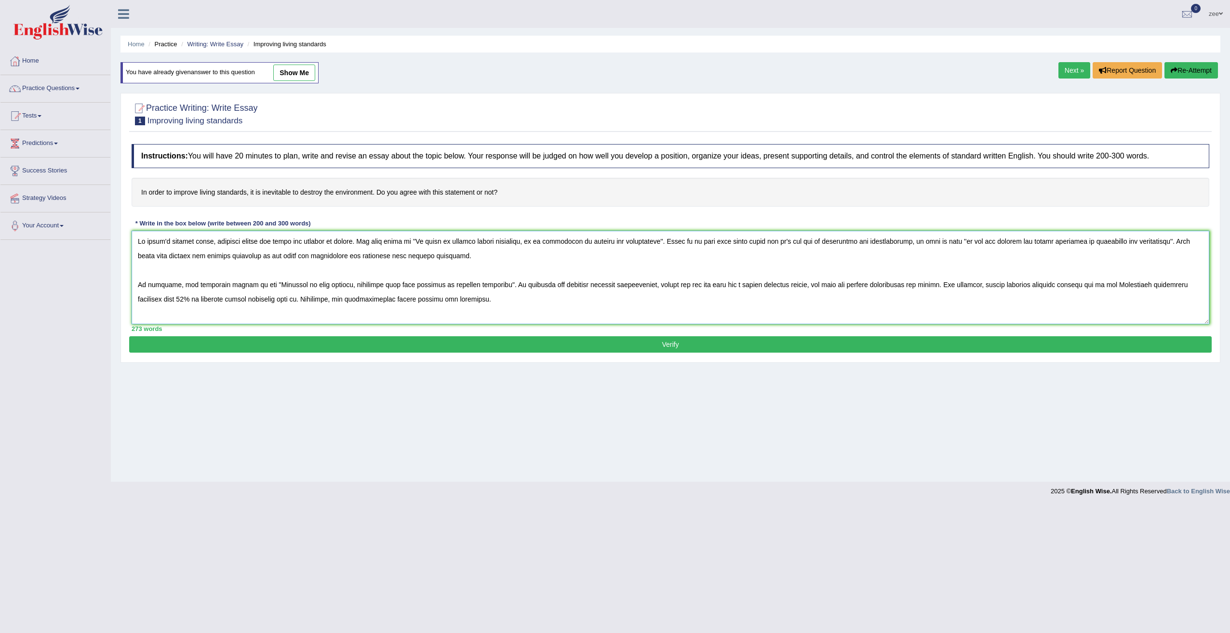
click at [458, 260] on textarea at bounding box center [671, 277] width 1078 height 93
drag, startPoint x: 1108, startPoint y: 239, endPoint x: 1100, endPoint y: 245, distance: 10.0
click at [1100, 245] on textarea at bounding box center [671, 277] width 1078 height 93
click at [549, 263] on textarea at bounding box center [671, 277] width 1078 height 93
drag, startPoint x: 471, startPoint y: 299, endPoint x: 549, endPoint y: 335, distance: 86.0
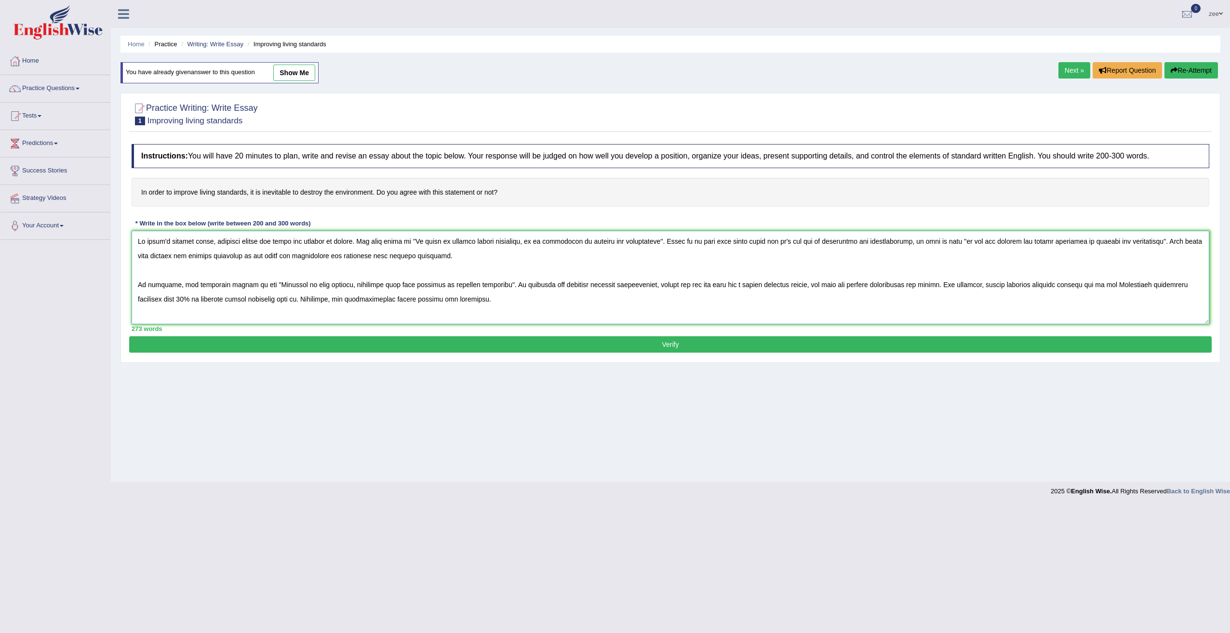
click at [549, 335] on div "Practice Writing: Write Essay 1 Improving living standards Instructions: You wi…" at bounding box center [670, 228] width 1100 height 270
click at [467, 255] on textarea at bounding box center [671, 277] width 1078 height 93
drag, startPoint x: 420, startPoint y: 239, endPoint x: 427, endPoint y: 240, distance: 6.8
click at [428, 240] on textarea at bounding box center [671, 277] width 1078 height 93
drag, startPoint x: 418, startPoint y: 240, endPoint x: 447, endPoint y: 239, distance: 28.4
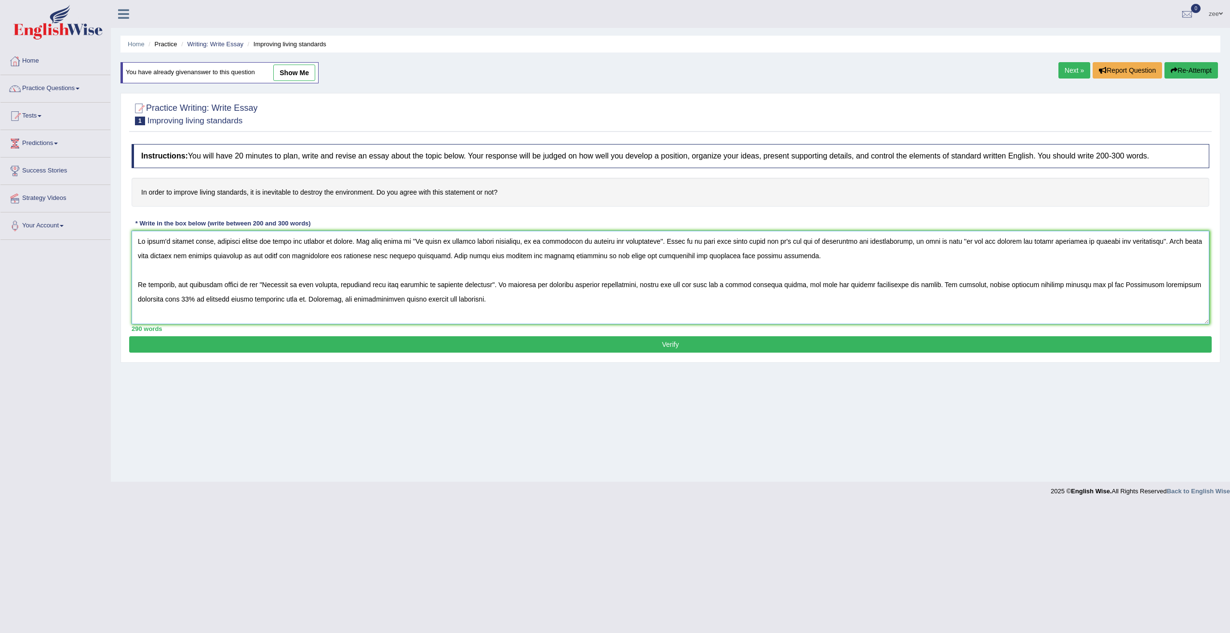
click at [447, 239] on textarea at bounding box center [671, 277] width 1078 height 93
click at [446, 239] on textarea at bounding box center [671, 277] width 1078 height 93
drag, startPoint x: 444, startPoint y: 240, endPoint x: 474, endPoint y: 240, distance: 29.9
click at [474, 240] on textarea at bounding box center [671, 277] width 1078 height 93
click at [511, 245] on textarea at bounding box center [671, 277] width 1078 height 93
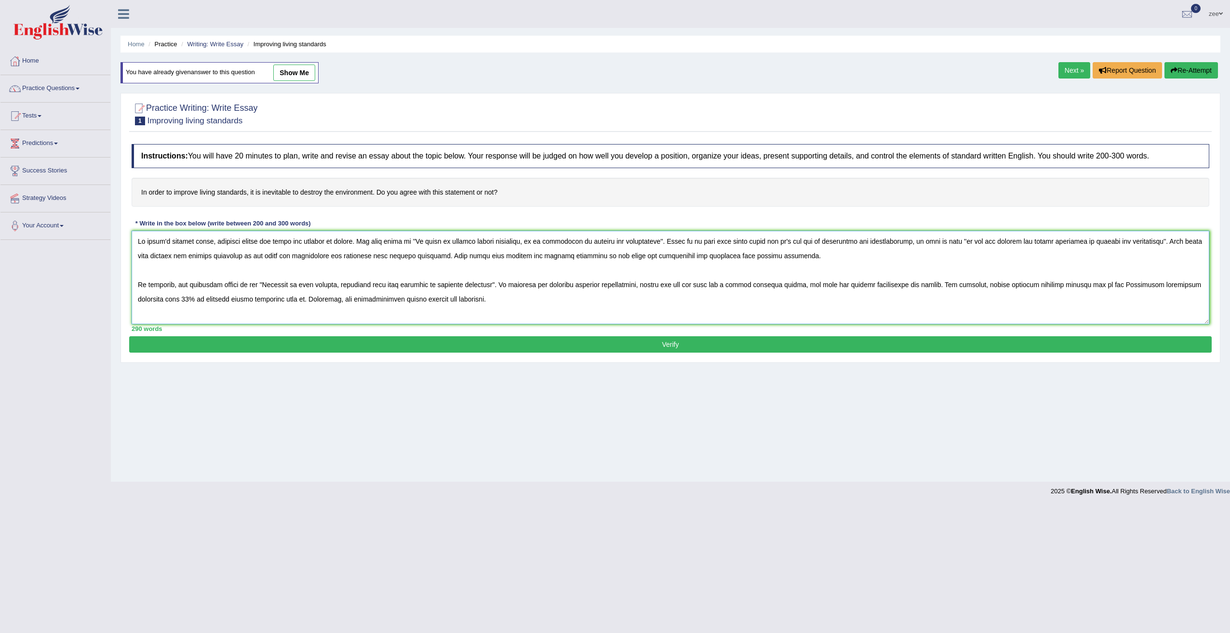
drag, startPoint x: 526, startPoint y: 237, endPoint x: 650, endPoint y: 235, distance: 123.4
click at [650, 235] on textarea at bounding box center [671, 277] width 1078 height 93
click at [976, 262] on textarea at bounding box center [671, 277] width 1078 height 93
drag, startPoint x: 531, startPoint y: 309, endPoint x: 96, endPoint y: 193, distance: 450.0
click at [96, 193] on div "Toggle navigation Home Practice Questions Speaking Practice Read Aloud Repeat S…" at bounding box center [615, 250] width 1230 height 501
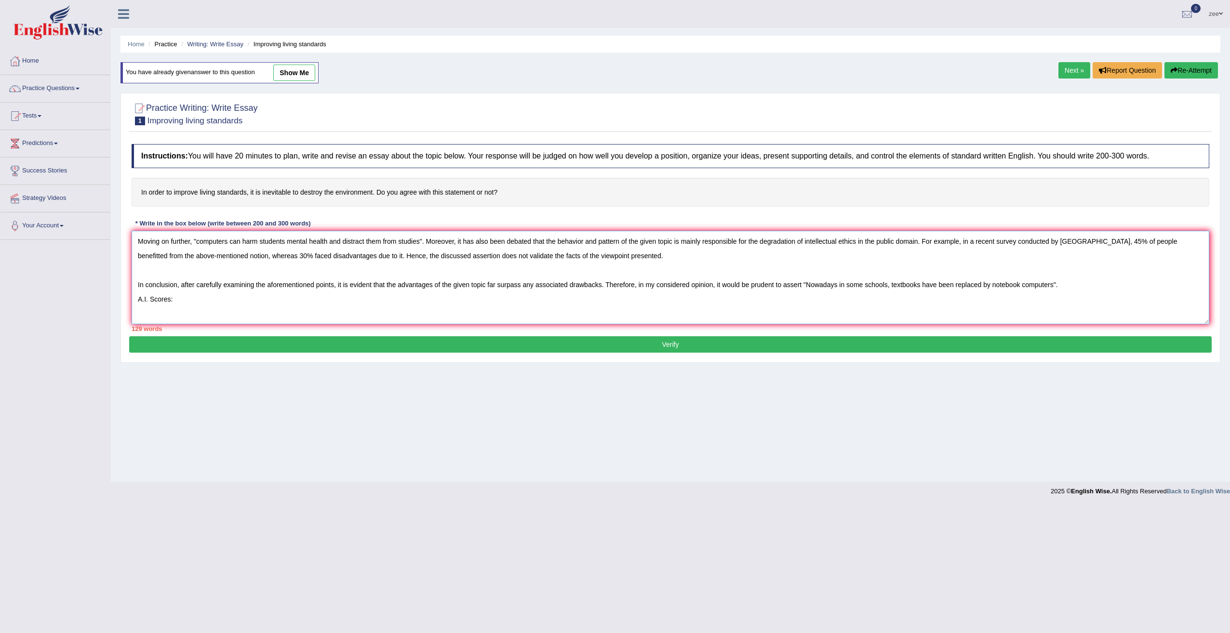
paste textarea "In [DATE] complex world, numerous issues and topic are subject to debate. One s…"
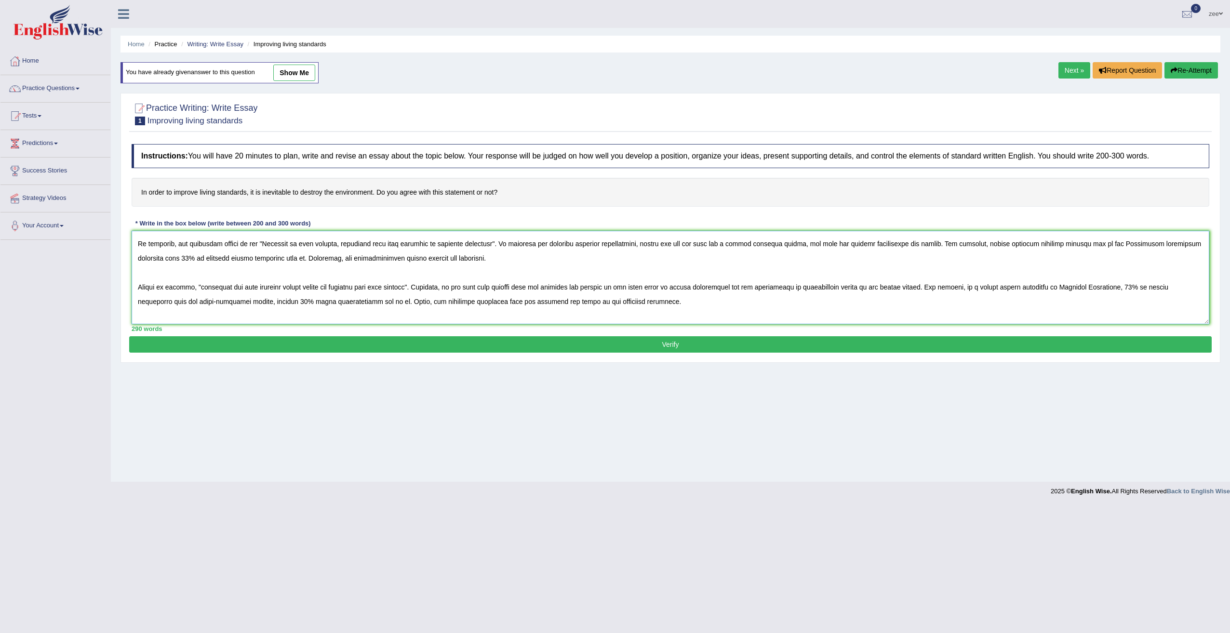
scroll to position [72, 0]
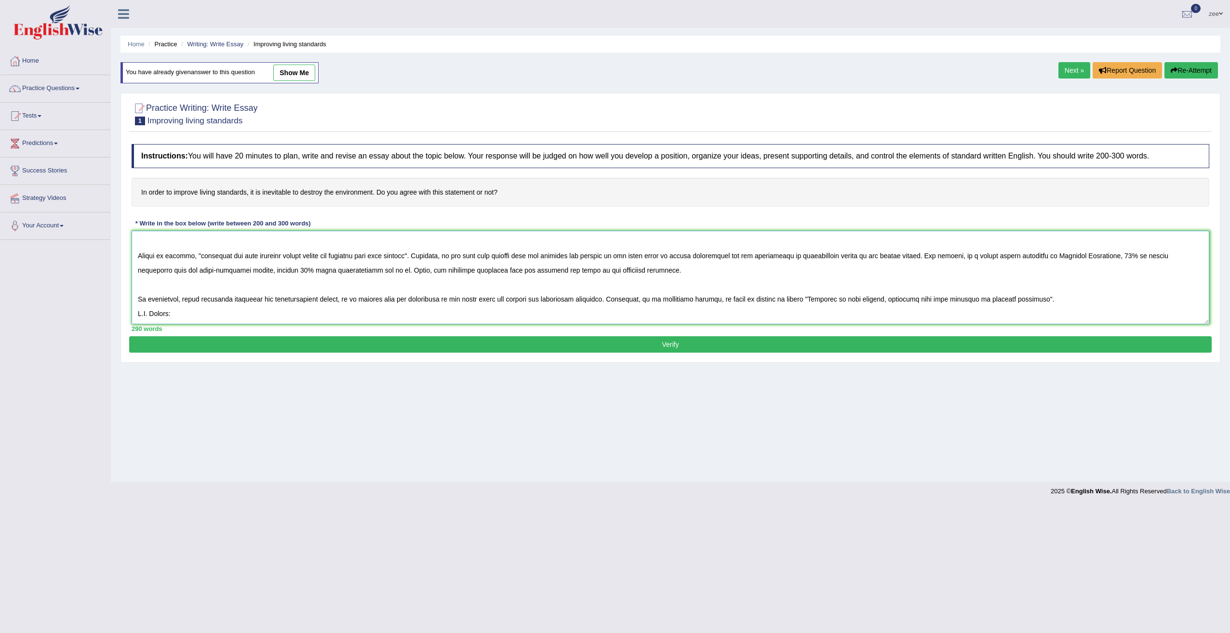
drag, startPoint x: 138, startPoint y: 256, endPoint x: 256, endPoint y: 353, distance: 152.7
click at [255, 355] on div "Practice Writing: Write Essay 1 Improving living standards Instructions: You wi…" at bounding box center [670, 228] width 1100 height 270
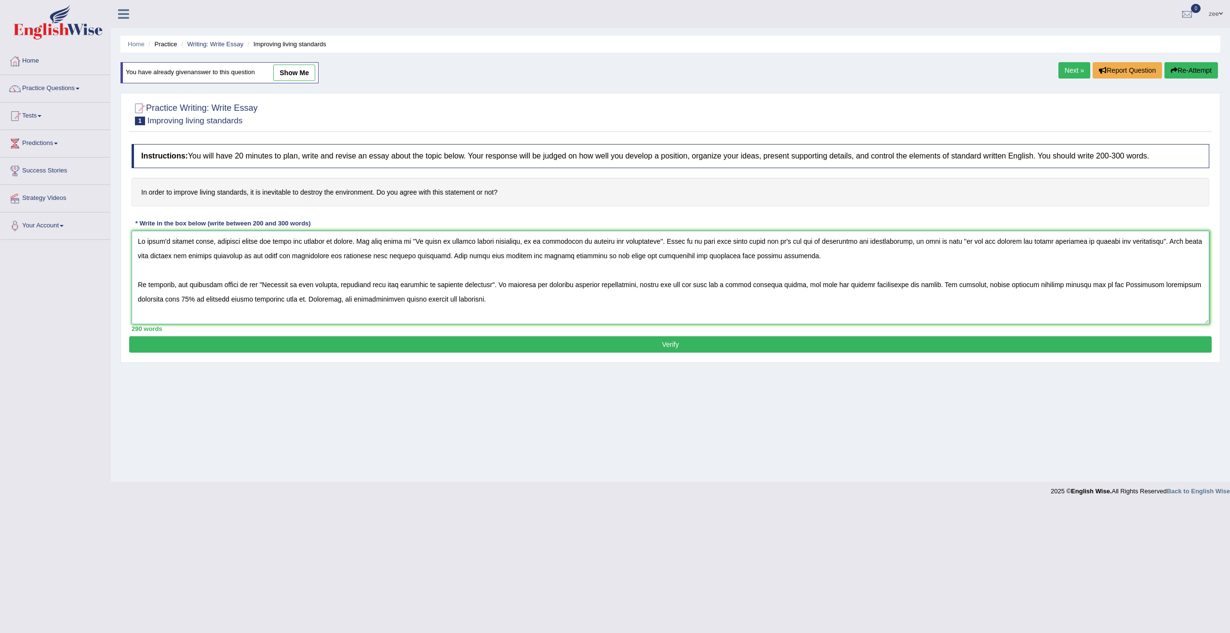
scroll to position [9, 0]
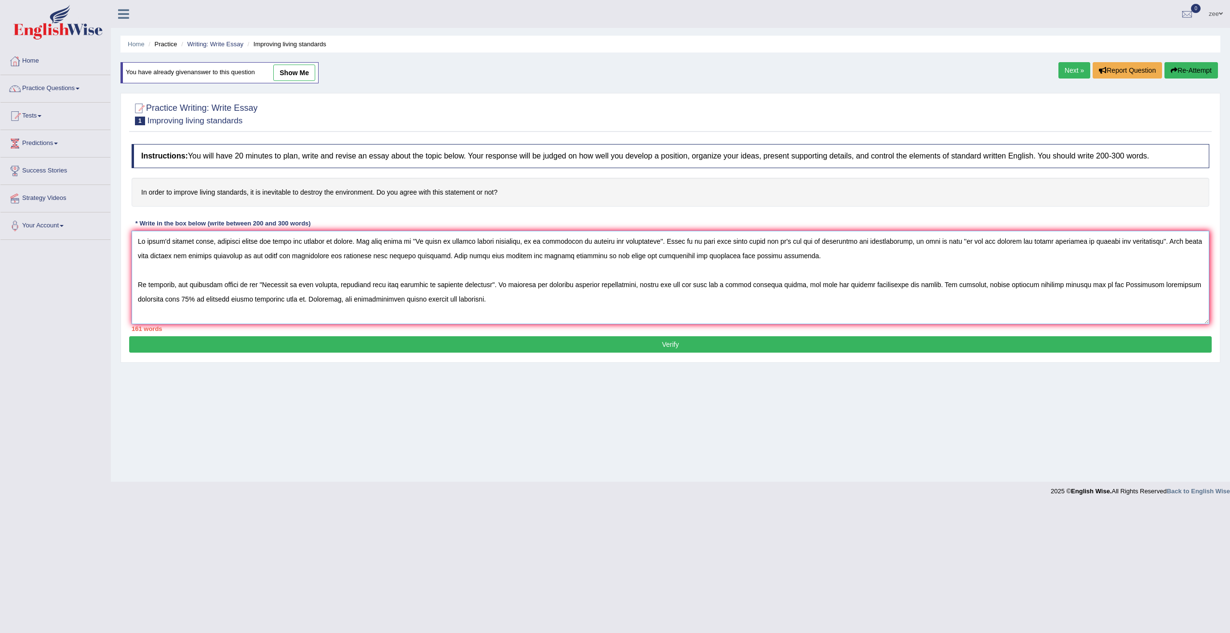
paste textarea "In [DATE] complex world, numerous issues and topic are subject to debate. One s…"
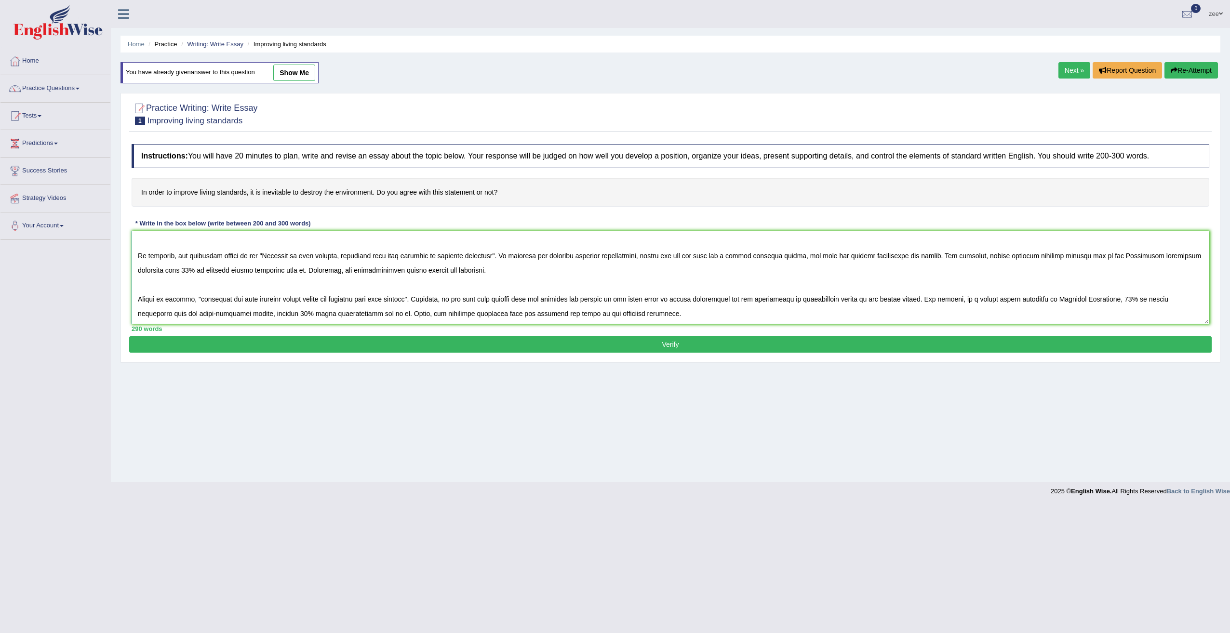
scroll to position [0, 0]
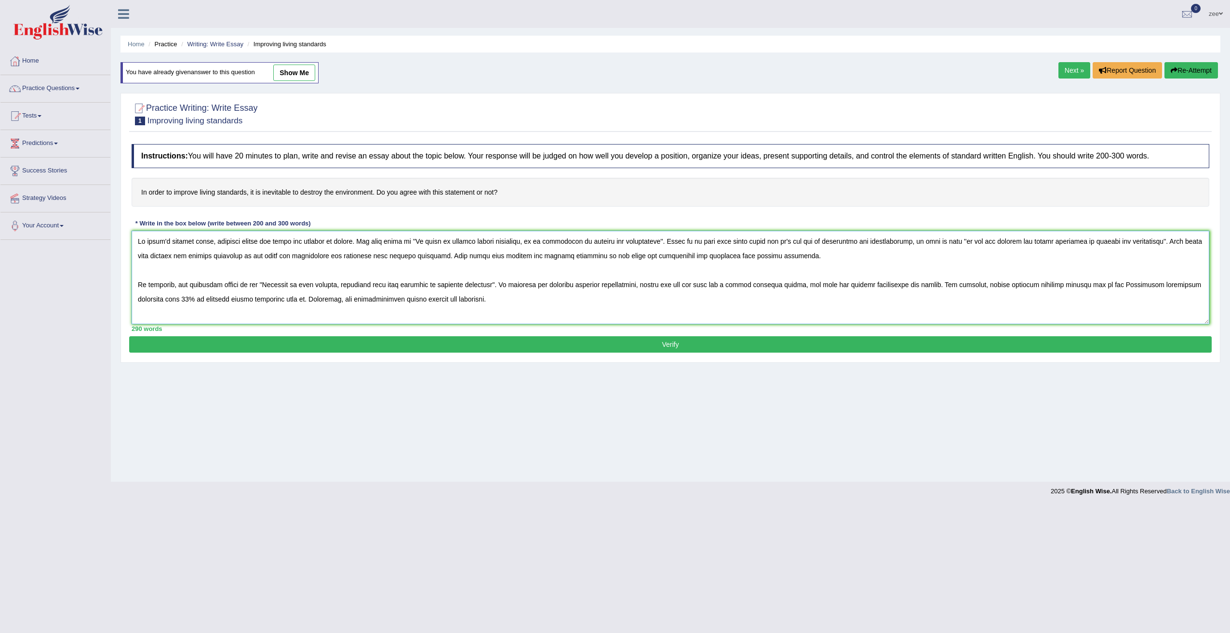
click at [227, 298] on textarea at bounding box center [671, 277] width 1078 height 93
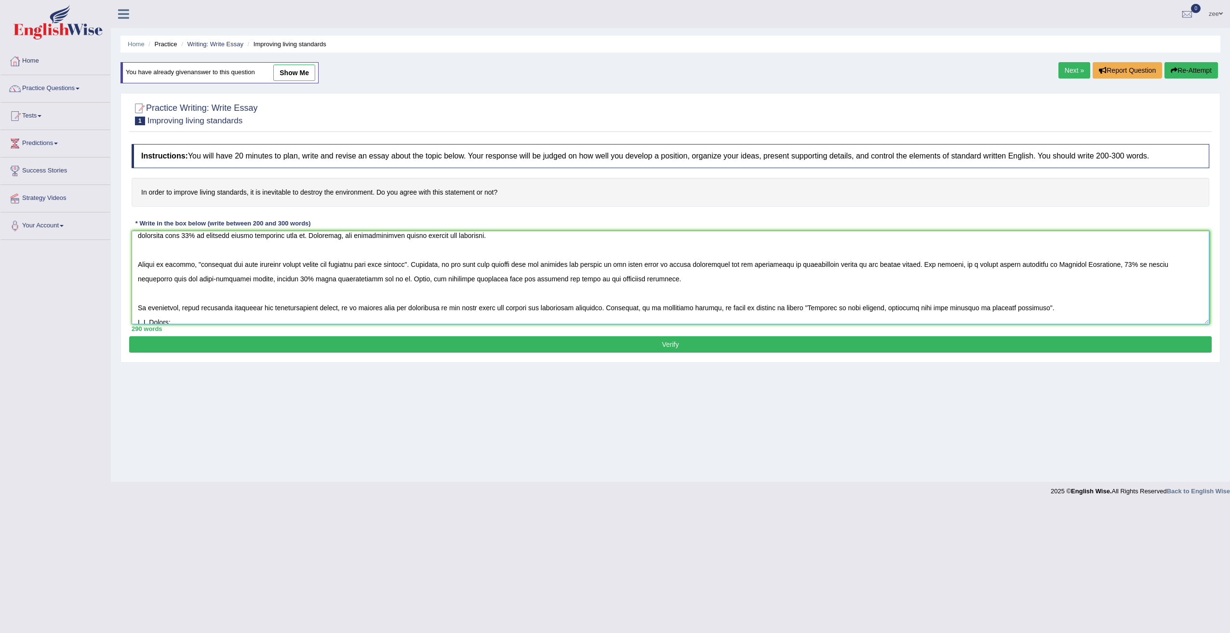
scroll to position [87, 0]
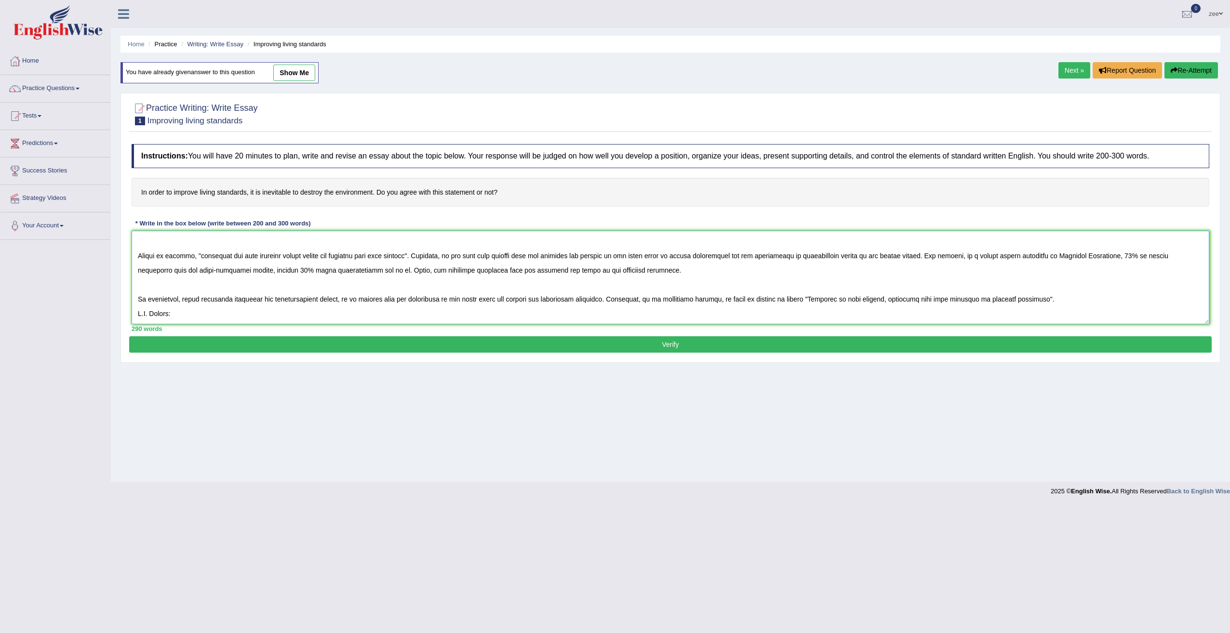
drag, startPoint x: 190, startPoint y: 318, endPoint x: 126, endPoint y: 320, distance: 64.6
click at [126, 320] on div "Practice Writing: Write Essay 1 Improving living standards Instructions: You wi…" at bounding box center [670, 228] width 1100 height 270
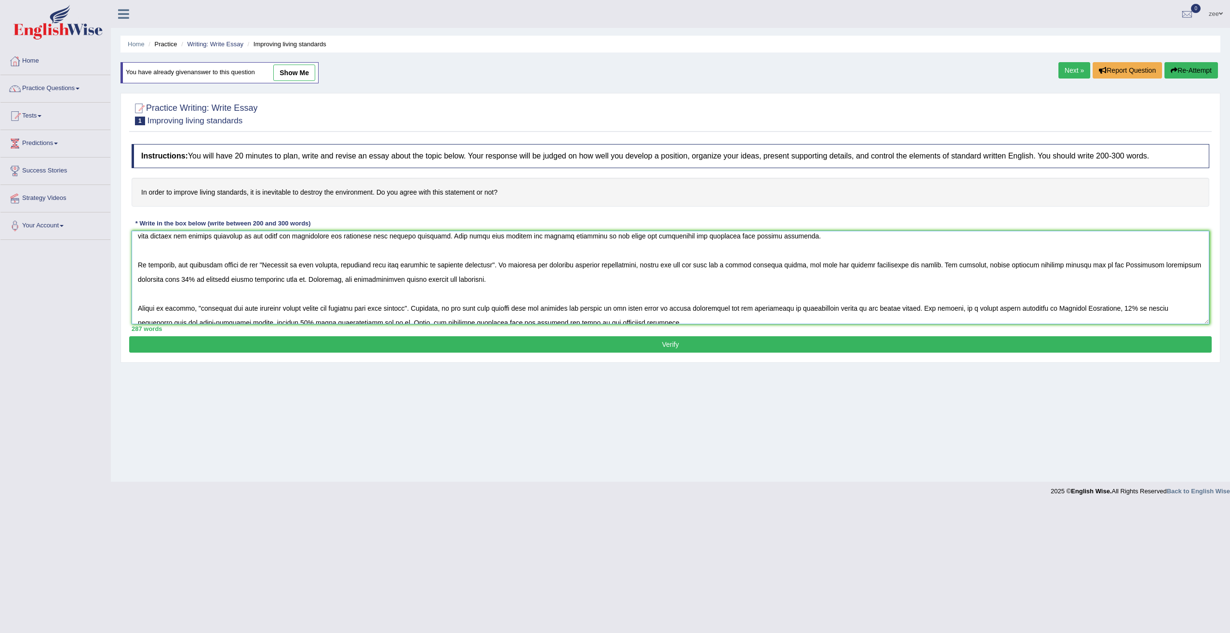
scroll to position [0, 0]
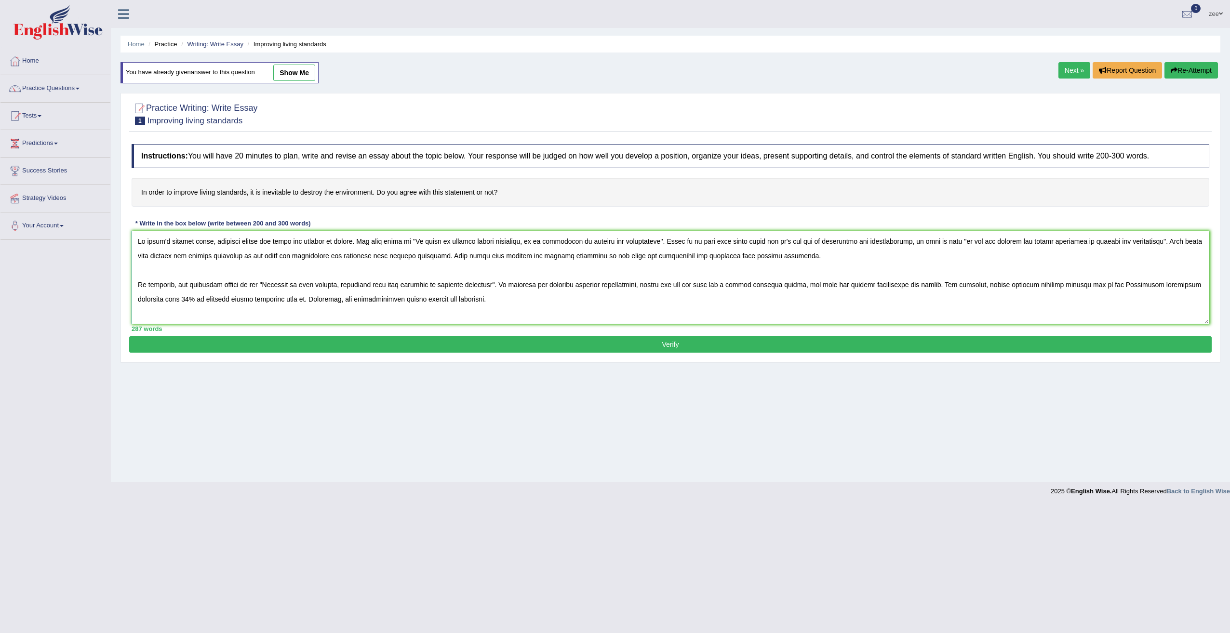
type textarea "In [DATE] complex world, numerous issues and topic are subject to debate. One s…"
